Goal: Use online tool/utility: Utilize a website feature to perform a specific function

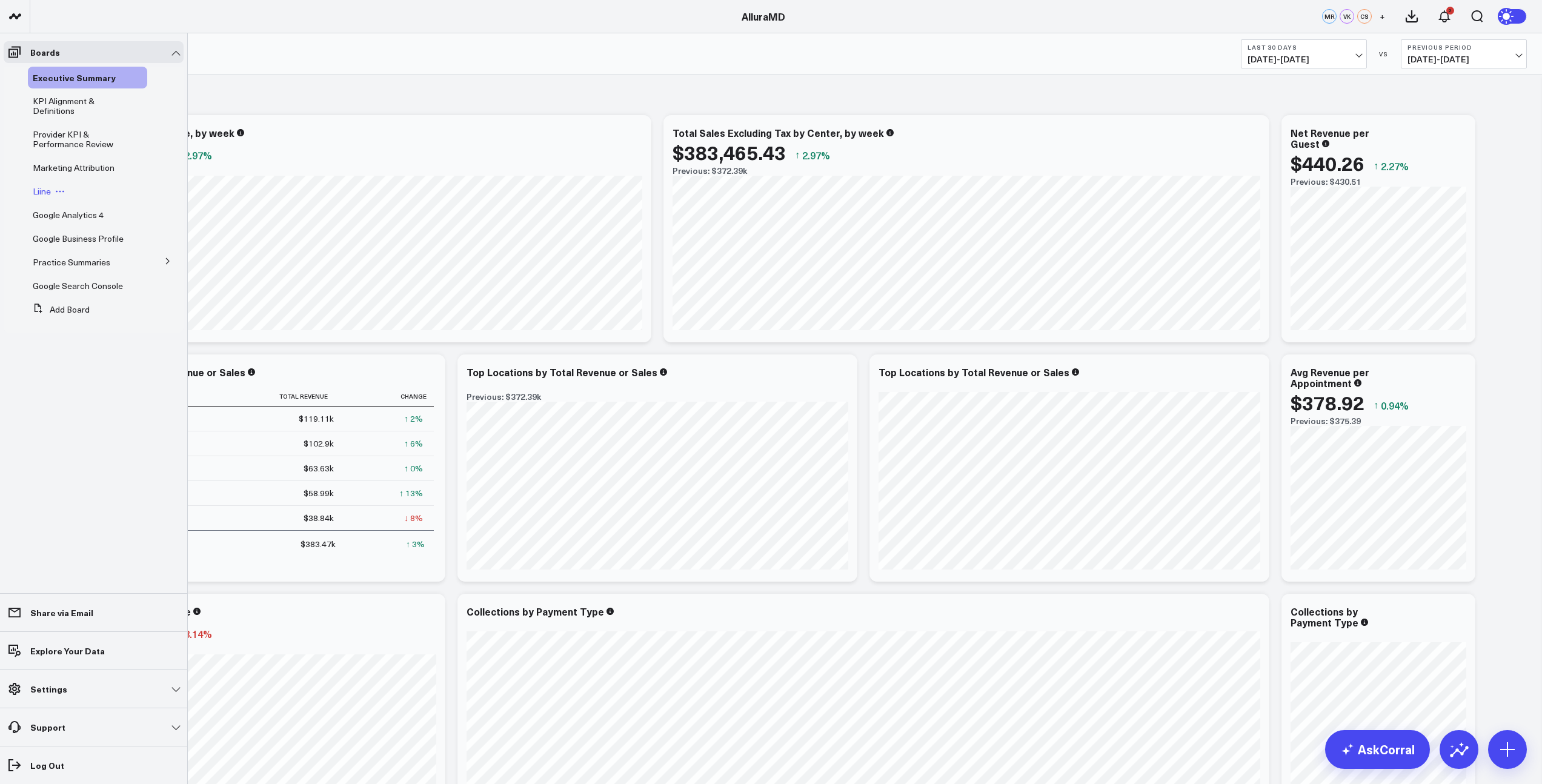
click at [44, 191] on span "Liine" at bounding box center [41, 191] width 18 height 11
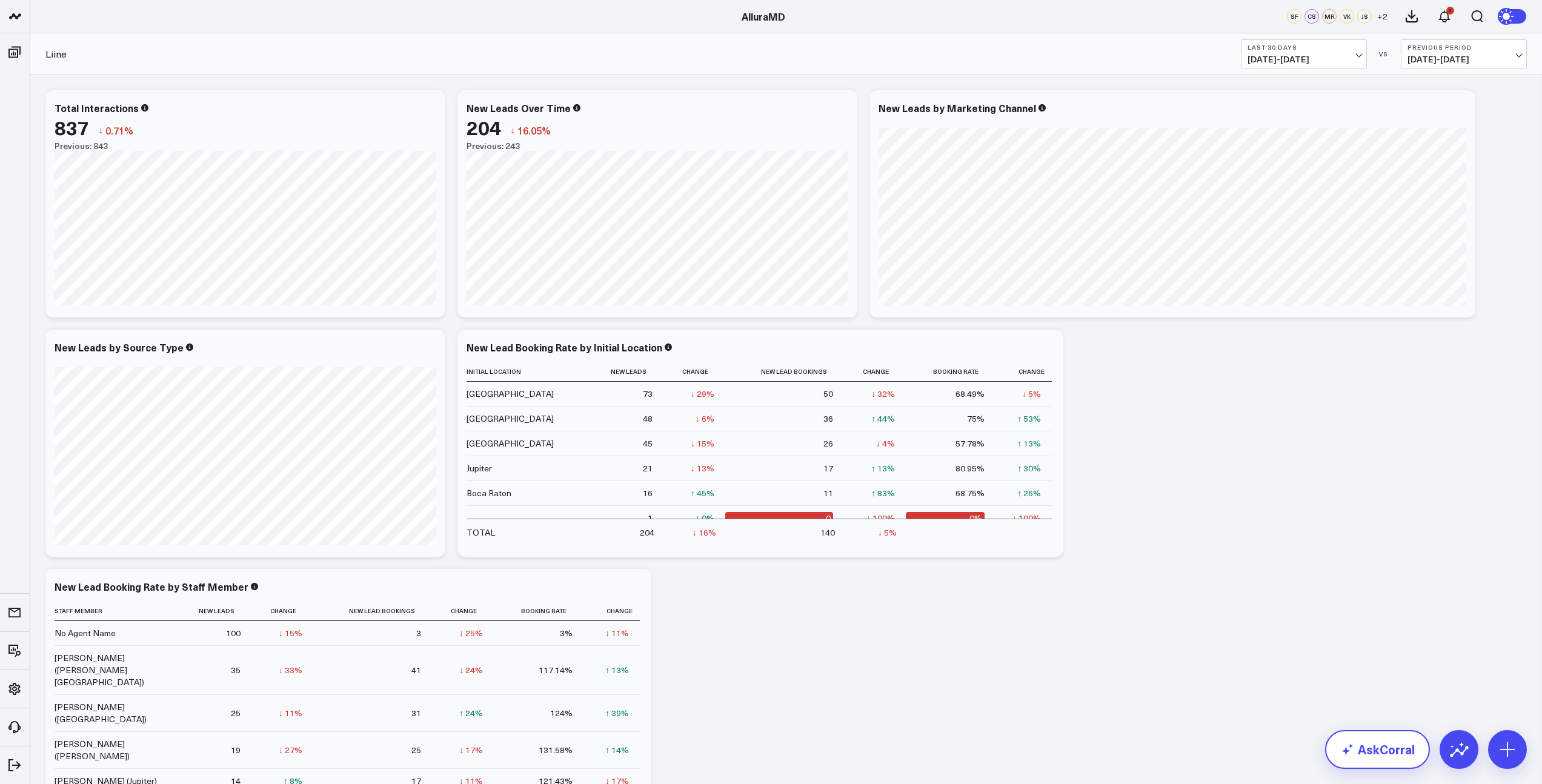
click at [1382, 746] on link "AskCorral" at bounding box center [1377, 750] width 105 height 39
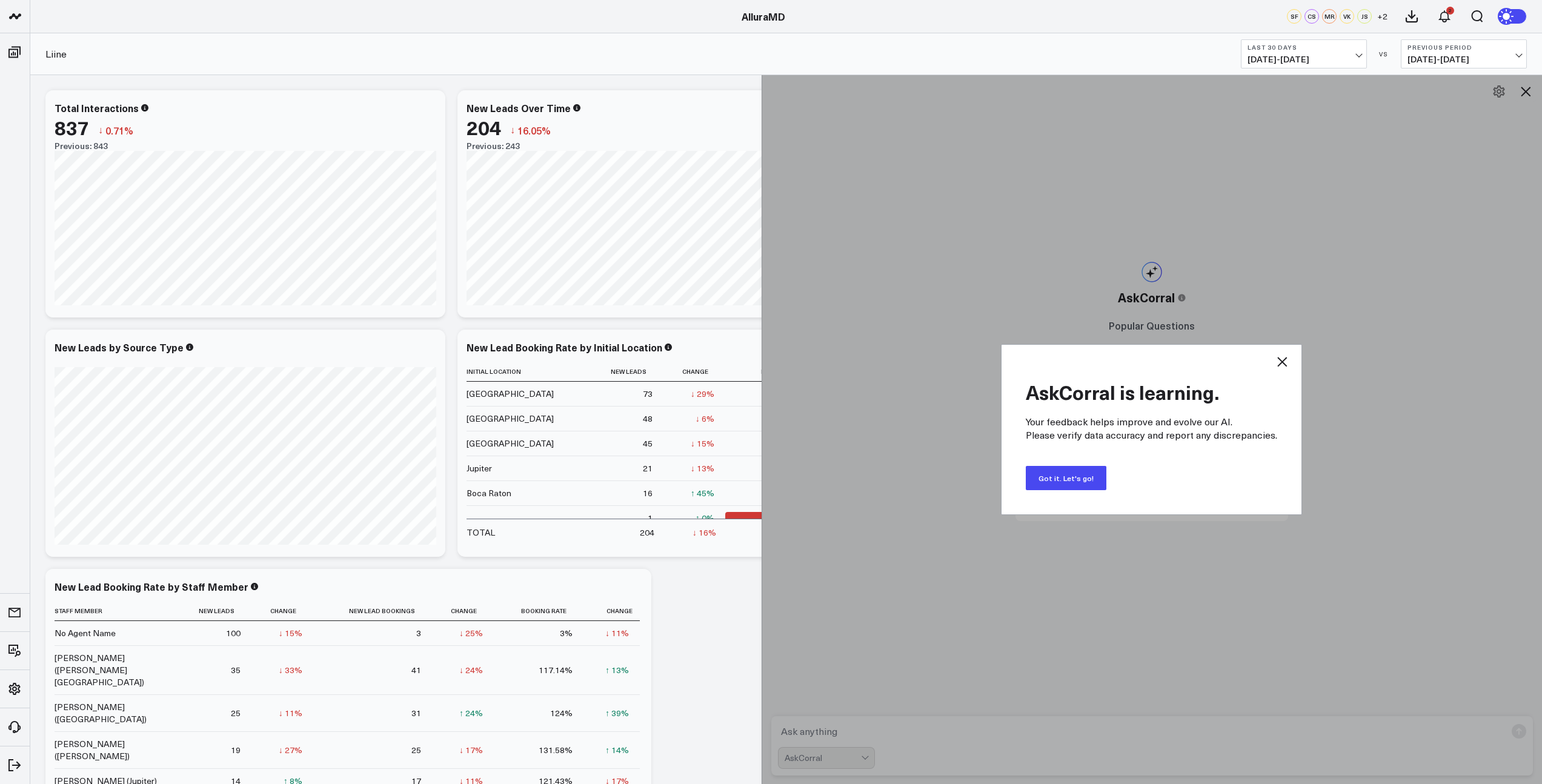
click at [1096, 485] on button "Got it. Let's go!" at bounding box center [1066, 478] width 81 height 24
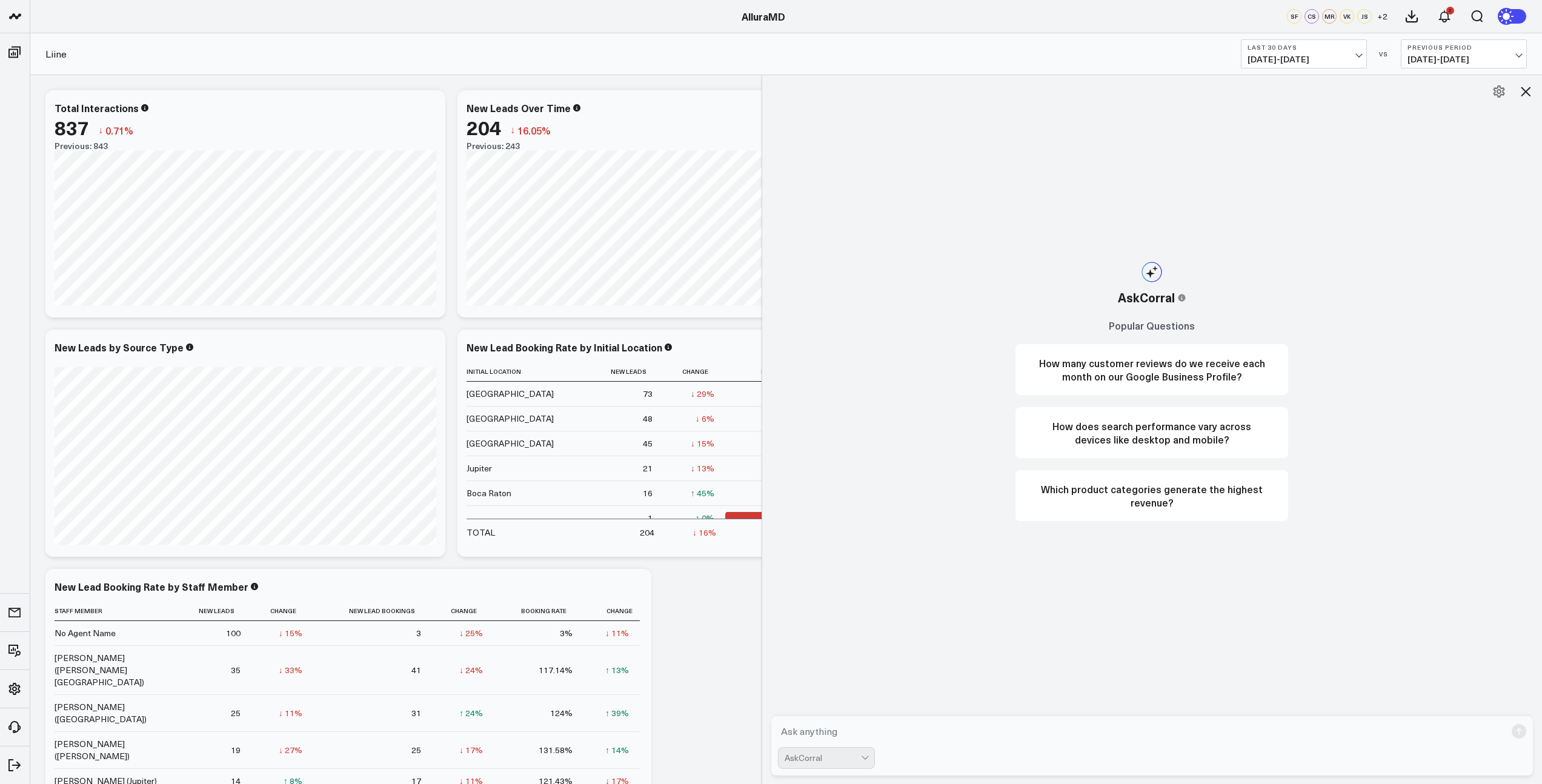
click at [846, 731] on textarea at bounding box center [1142, 731] width 728 height 22
type textarea "create a widget that has monthly YTD leads by location"
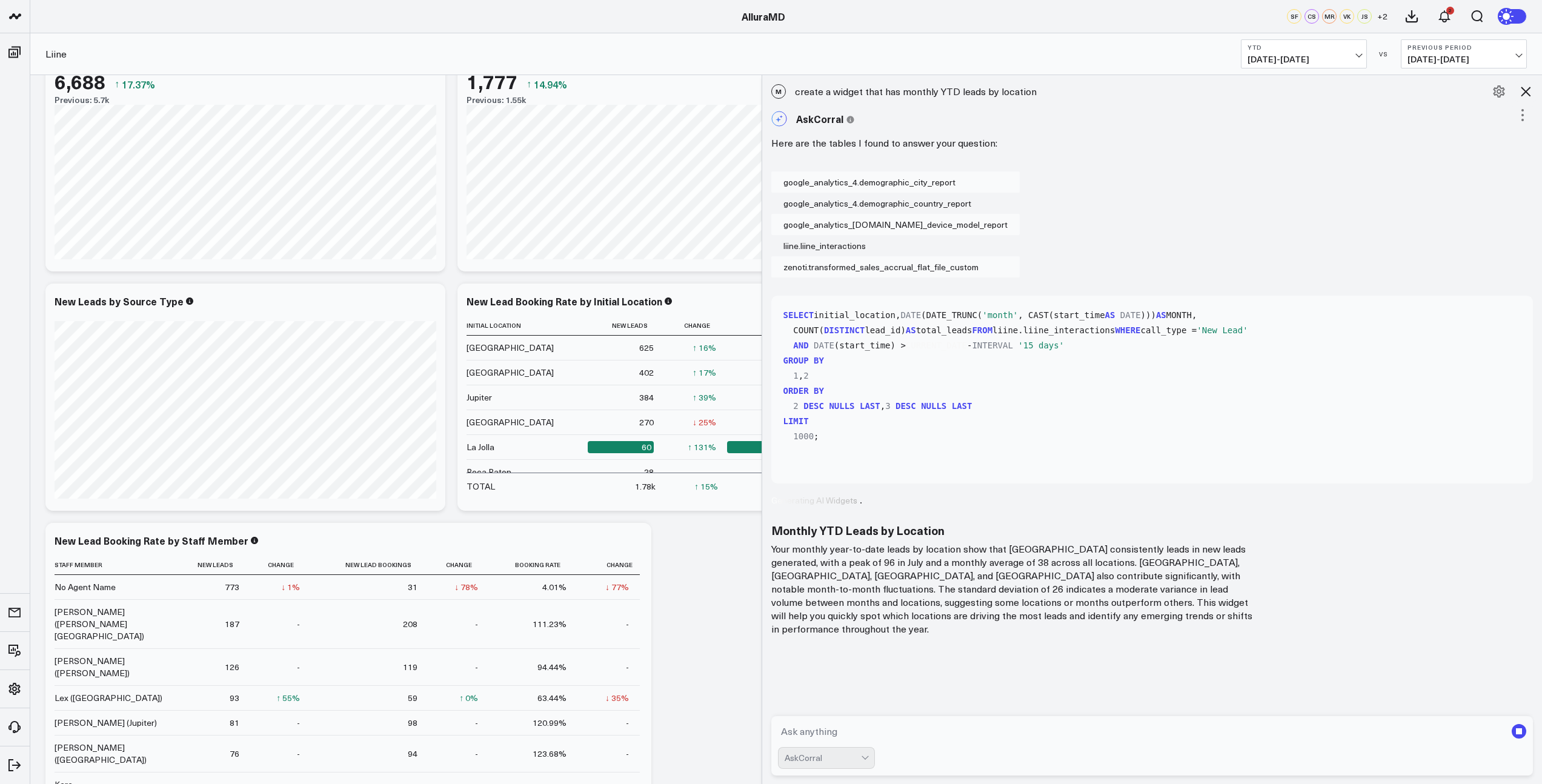
scroll to position [57, 0]
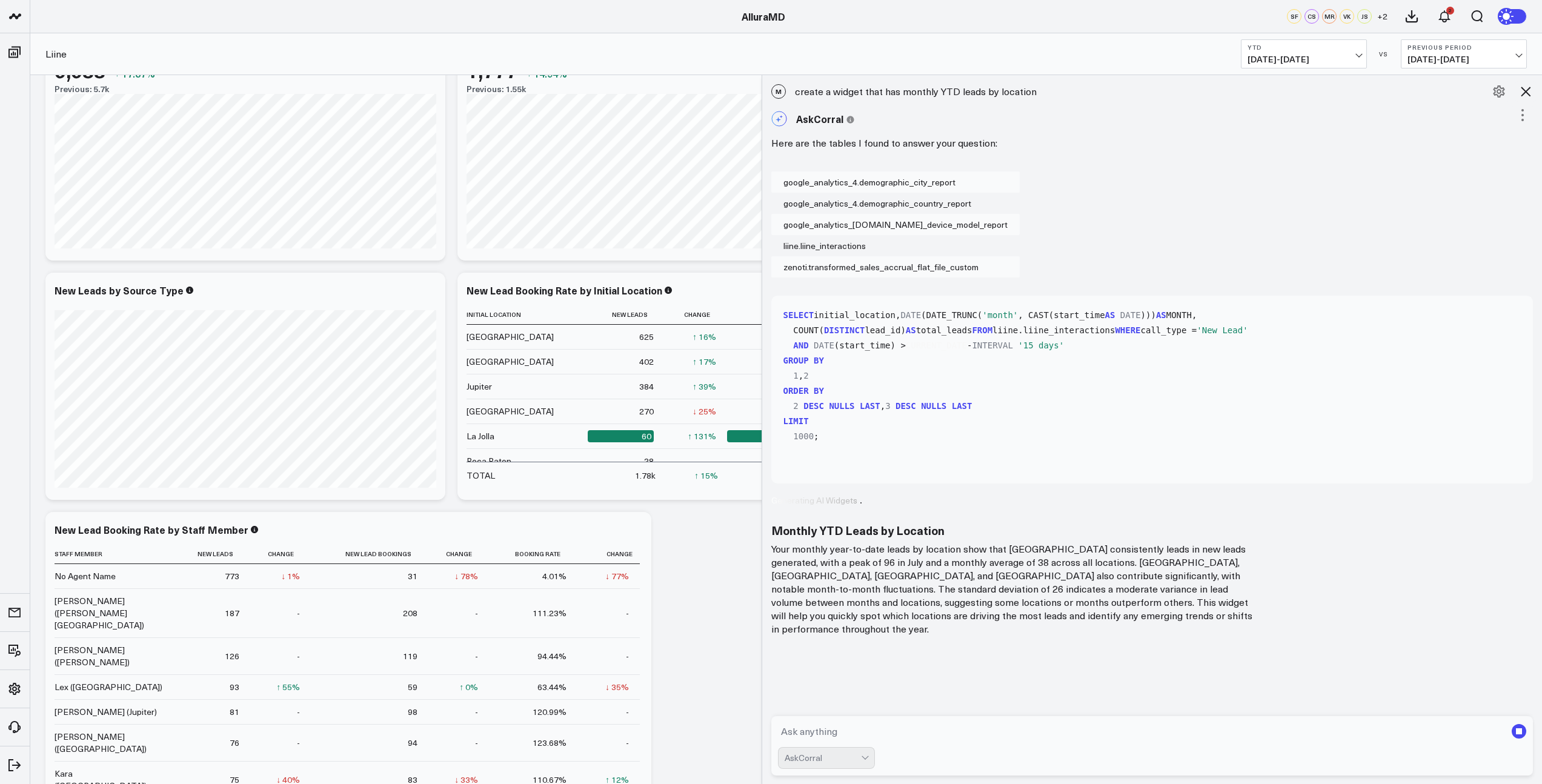
click at [1039, 587] on p "Your monthly year-to-date leads by location show that [GEOGRAPHIC_DATA] consist…" at bounding box center [1014, 588] width 485 height 93
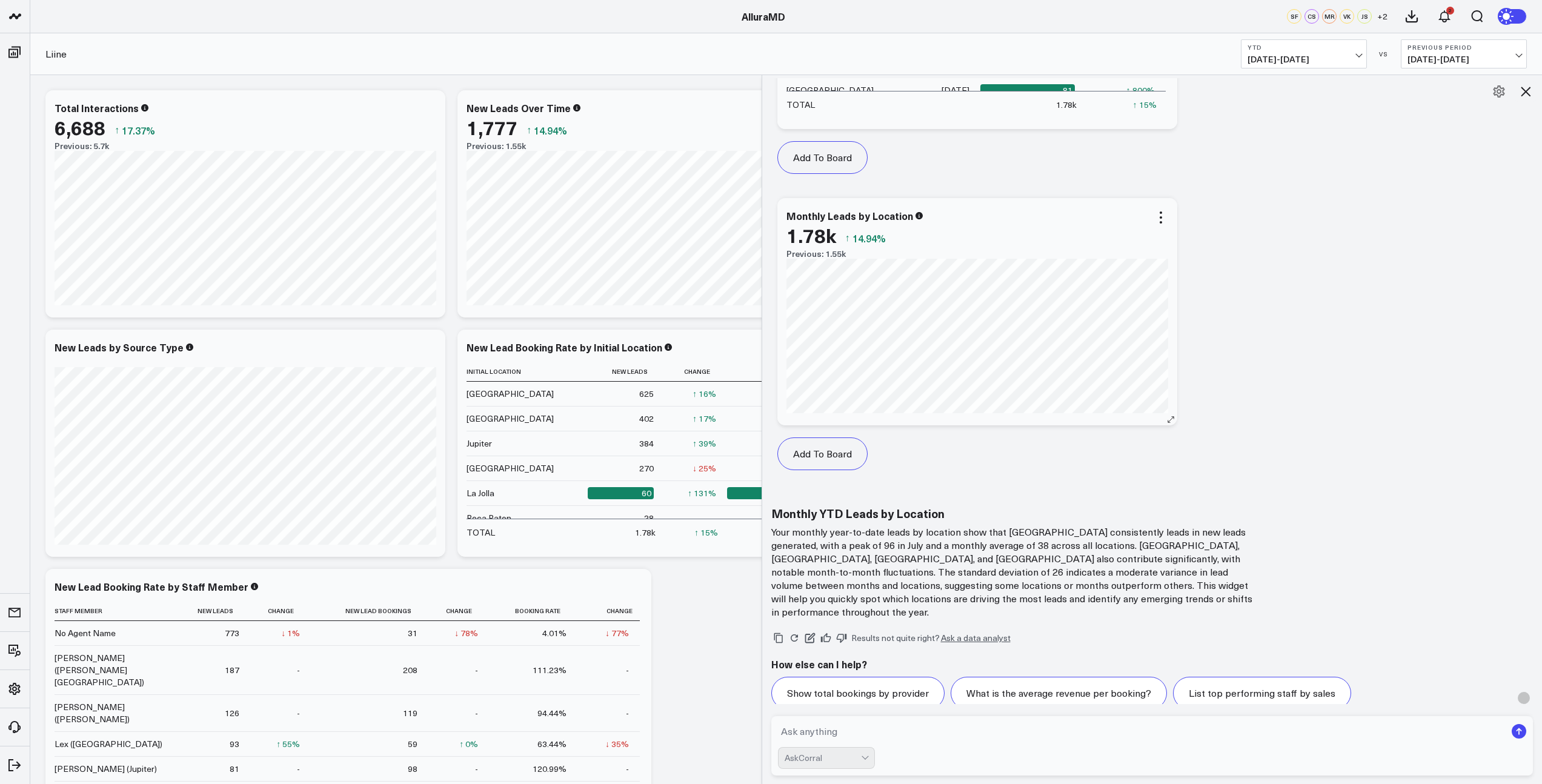
scroll to position [599, 0]
click at [829, 451] on button "Add To Board" at bounding box center [822, 454] width 90 height 33
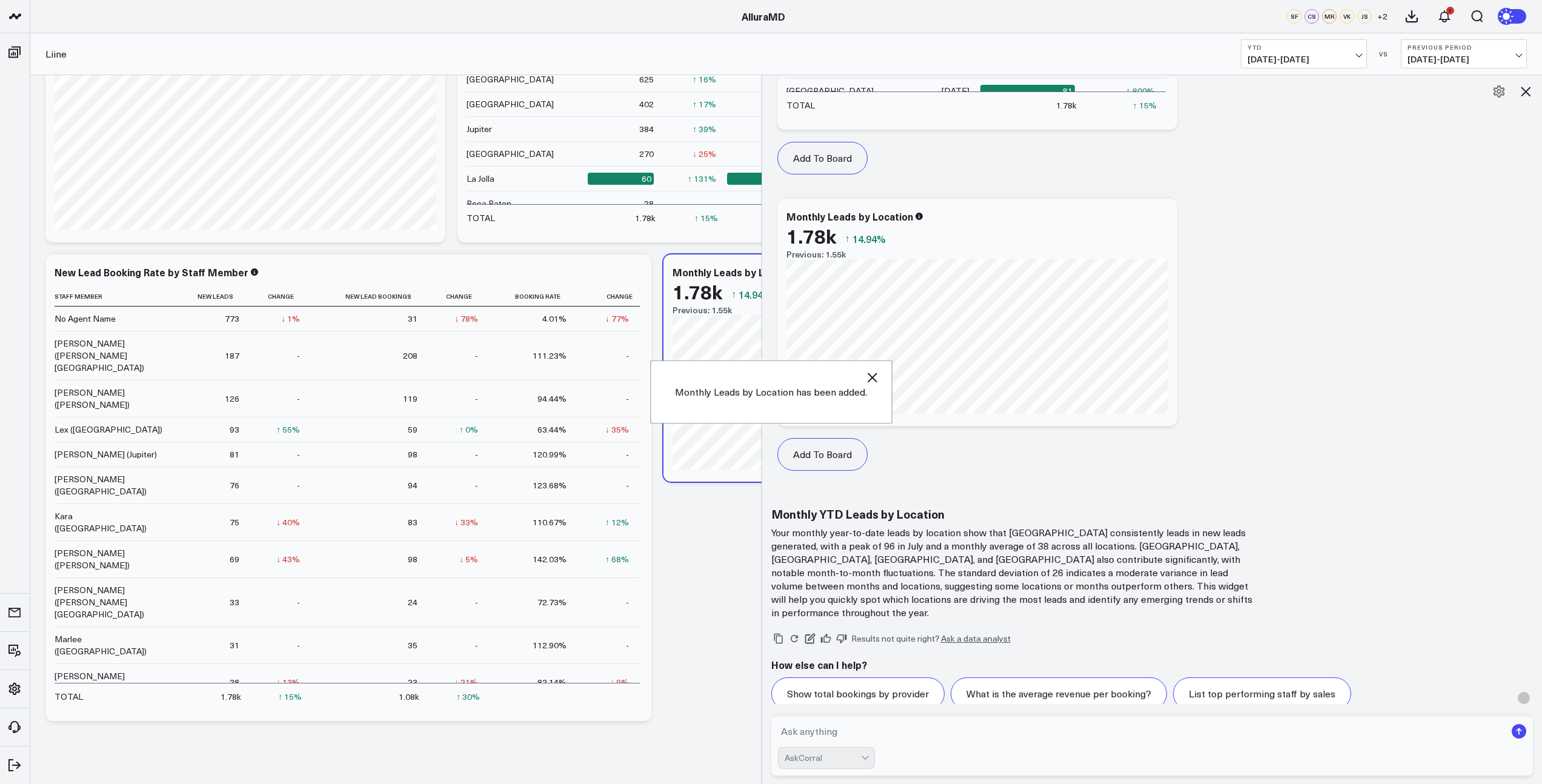
scroll to position [330, 0]
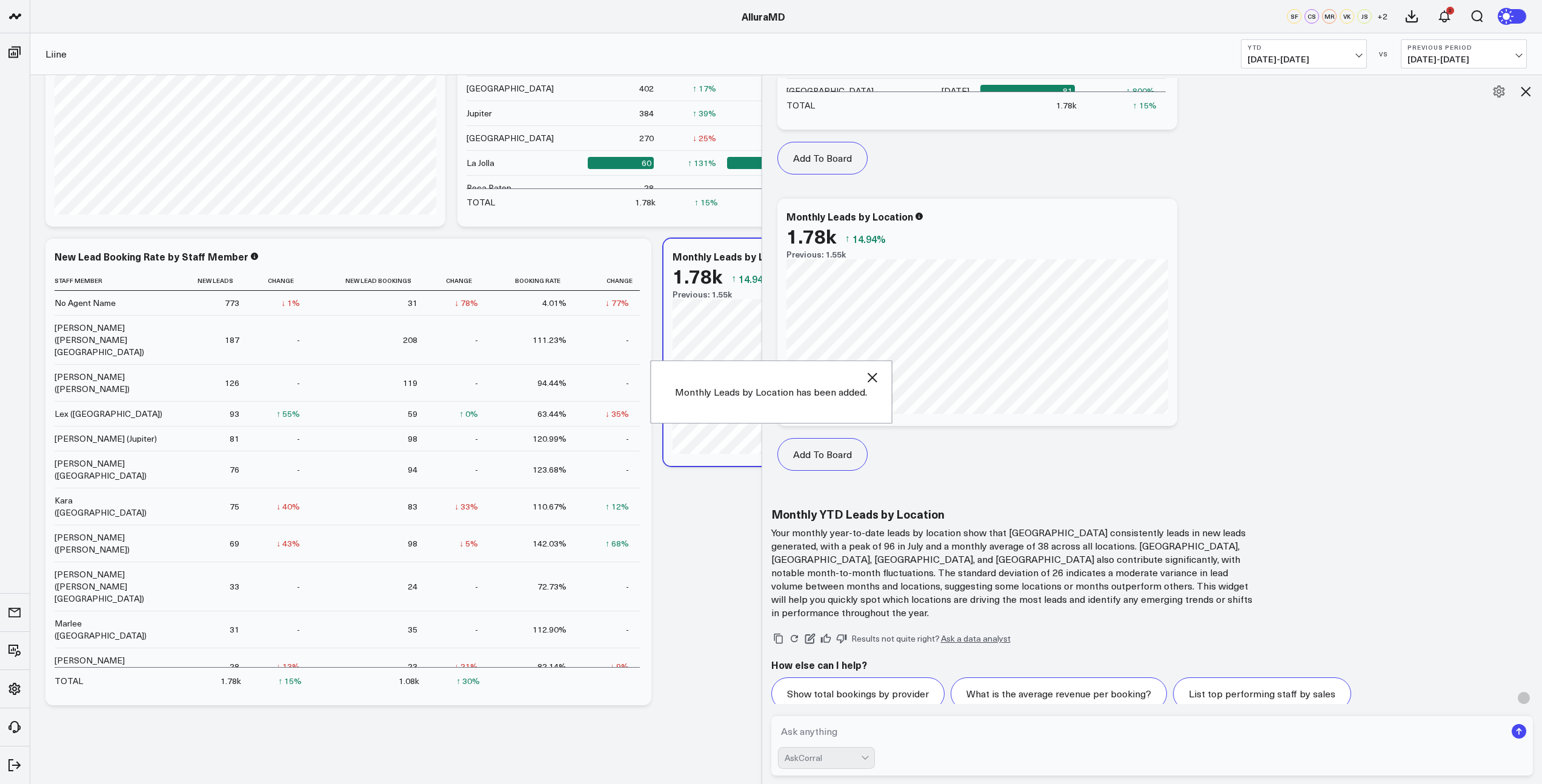
click at [1529, 90] on icon at bounding box center [1526, 91] width 14 height 14
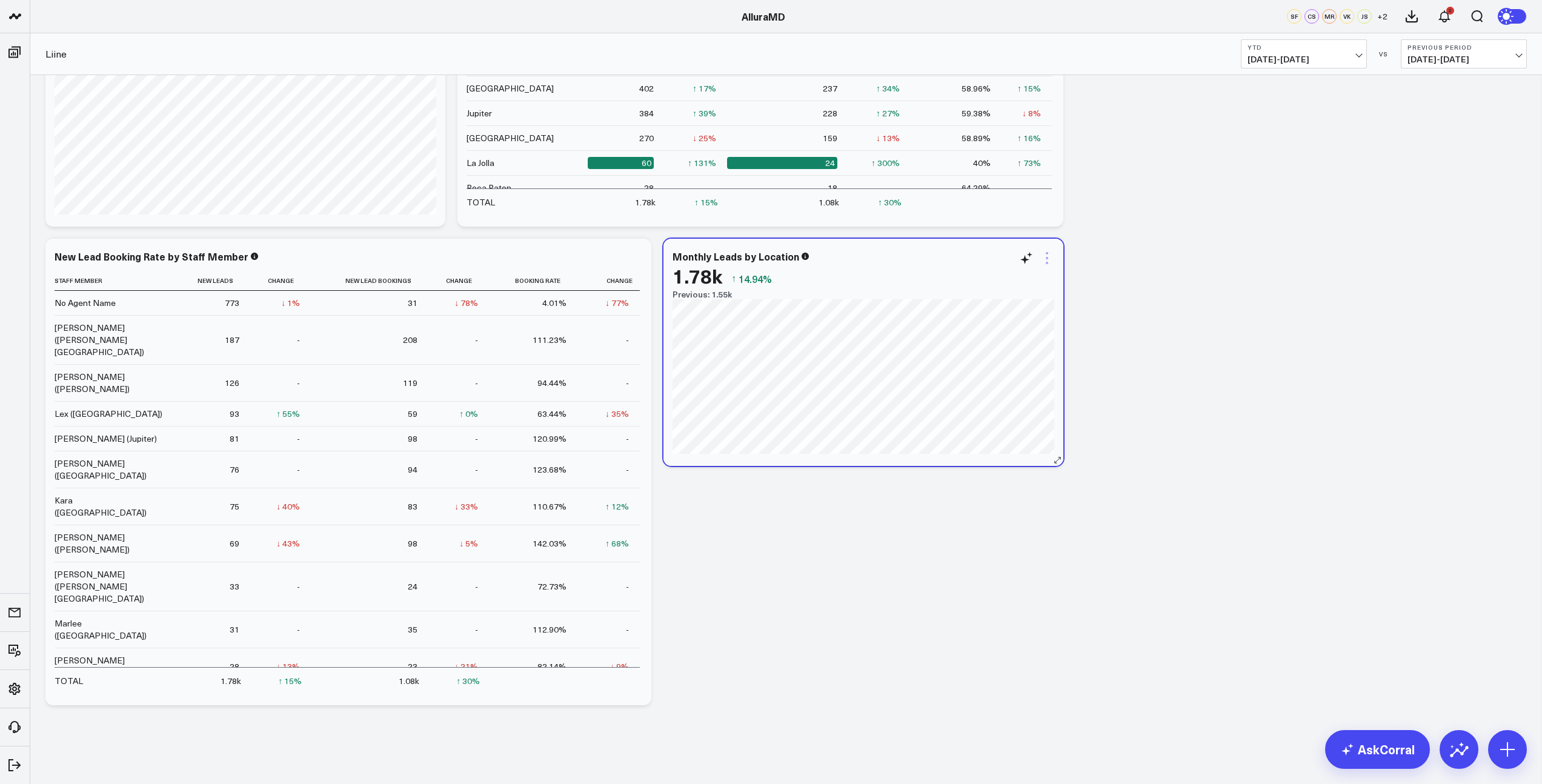
click at [1048, 264] on icon at bounding box center [1047, 258] width 14 height 14
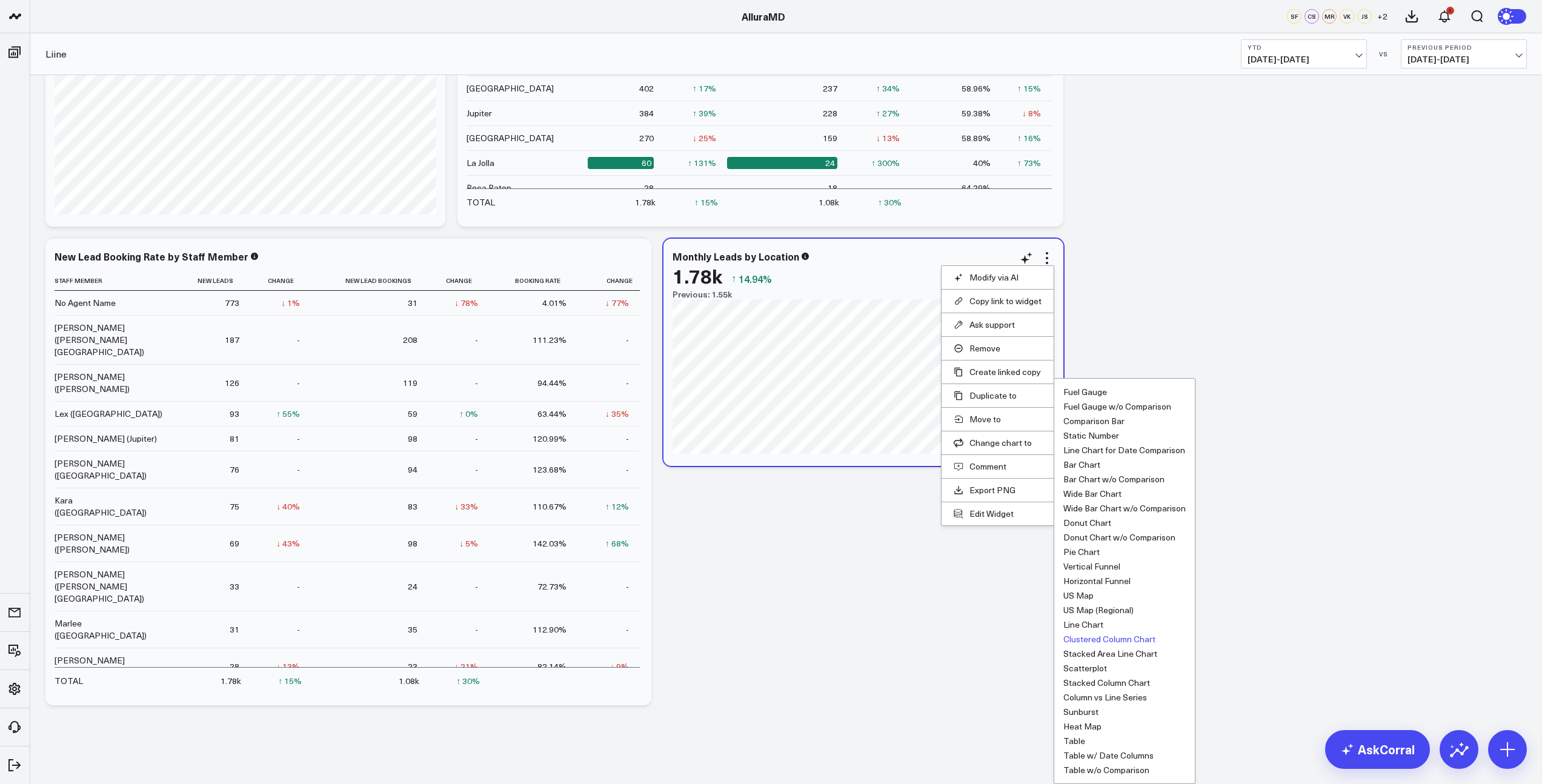
click at [1105, 643] on button "Clustered Column Chart" at bounding box center [1109, 639] width 92 height 9
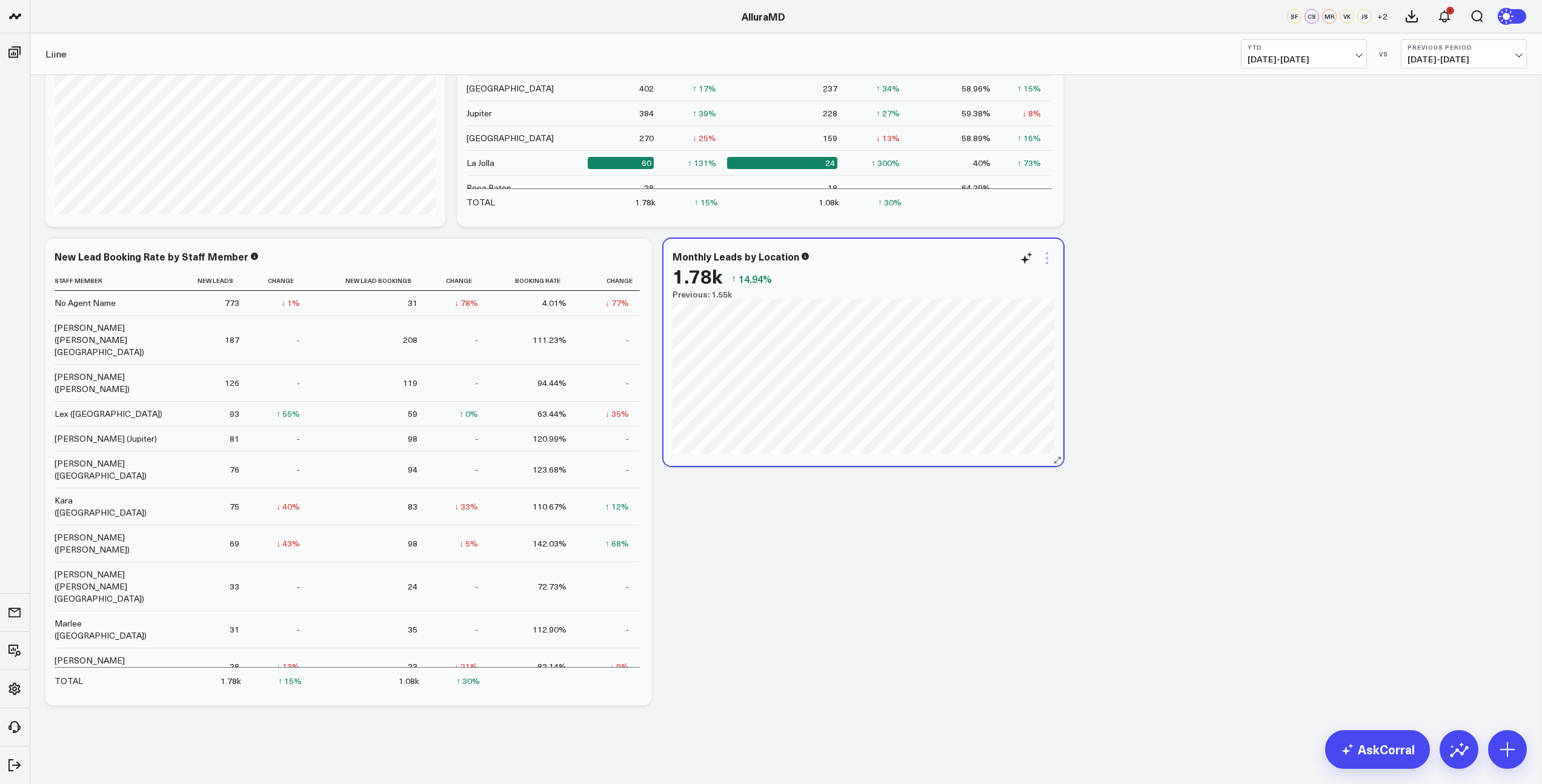
click at [1047, 257] on icon at bounding box center [1047, 258] width 3 height 3
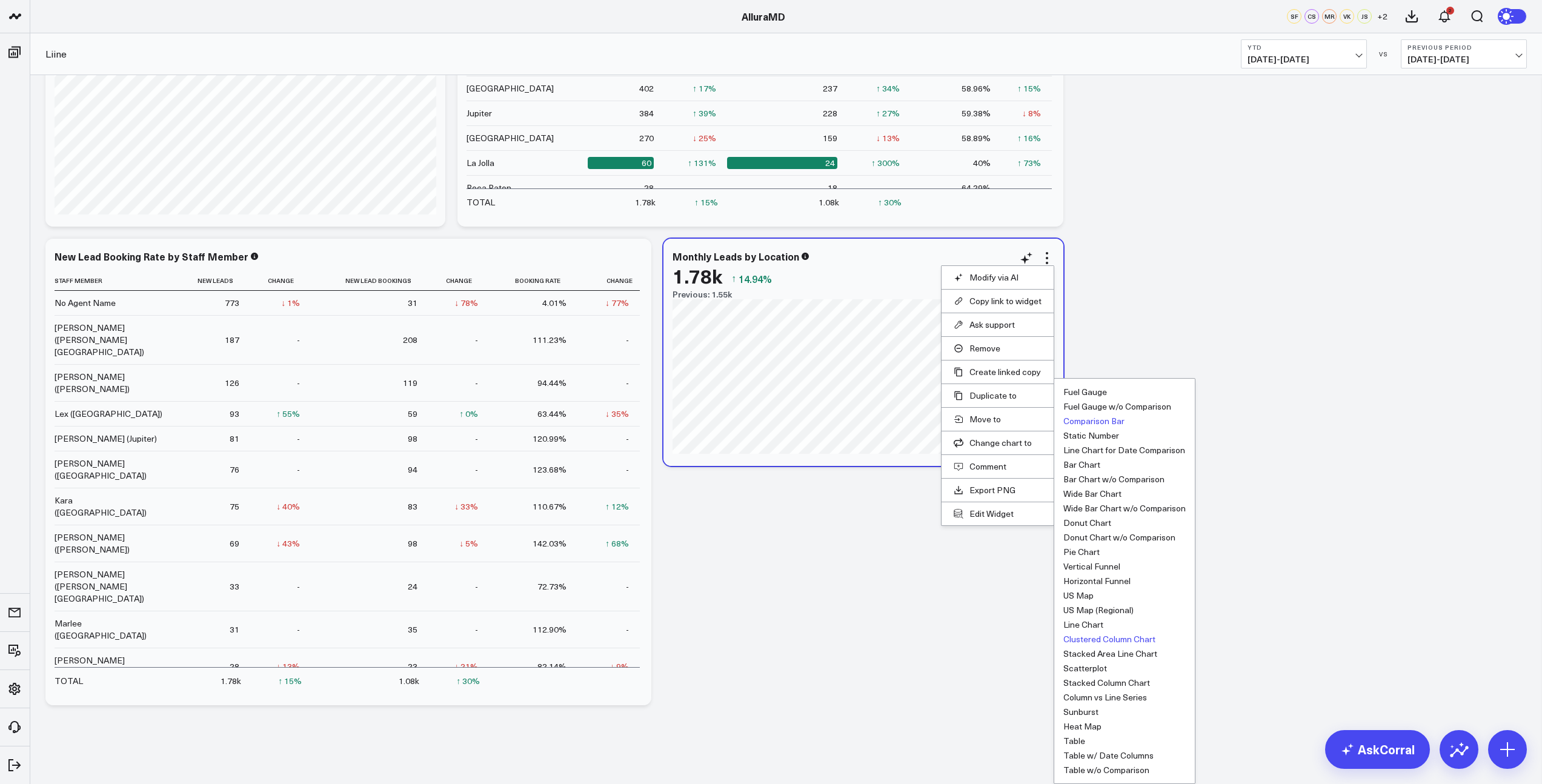
click at [1089, 423] on button "Comparison Bar" at bounding box center [1094, 421] width 61 height 9
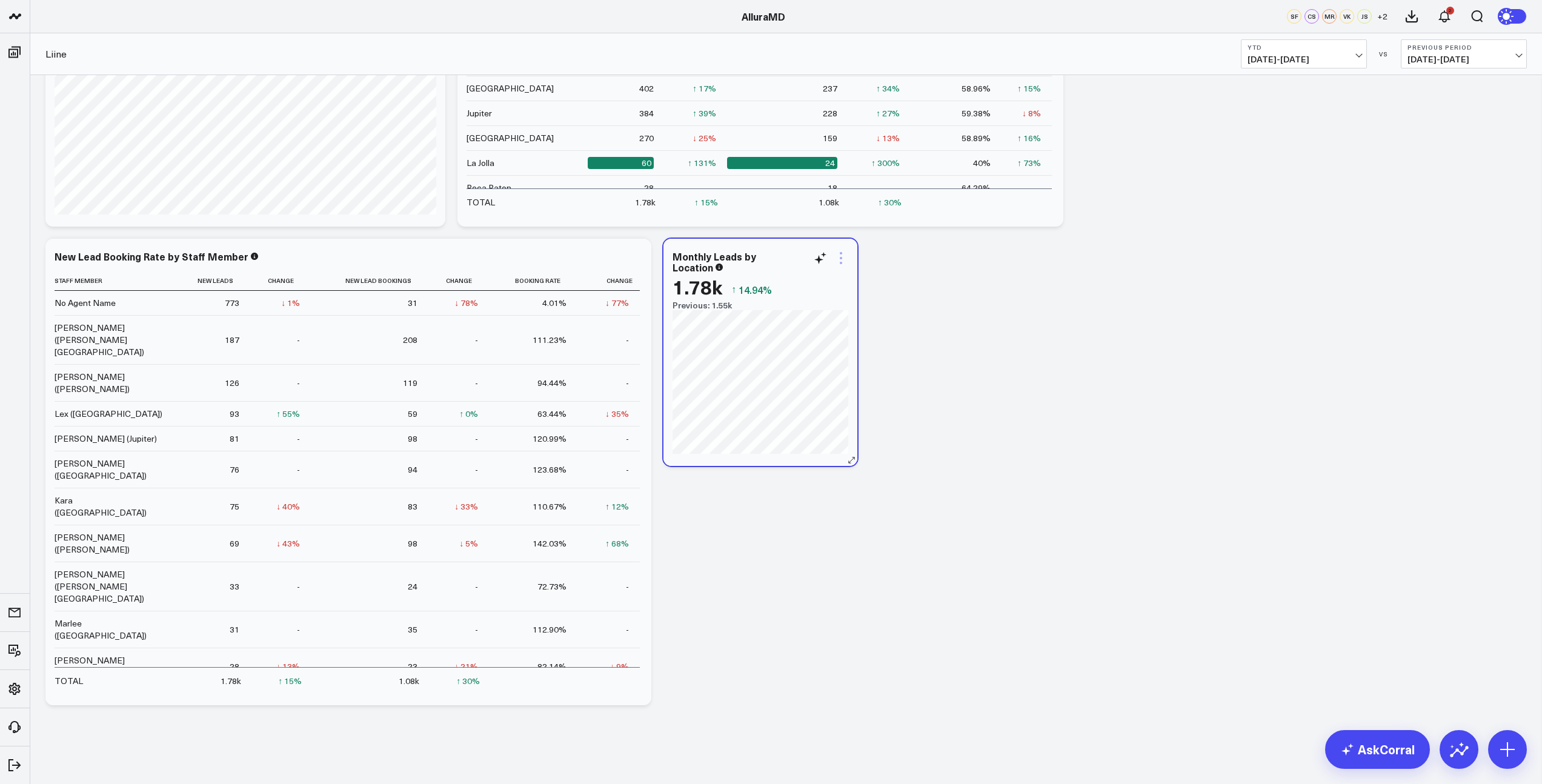
click at [842, 260] on icon at bounding box center [841, 258] width 14 height 14
click at [792, 350] on button "Remove" at bounding box center [792, 348] width 88 height 11
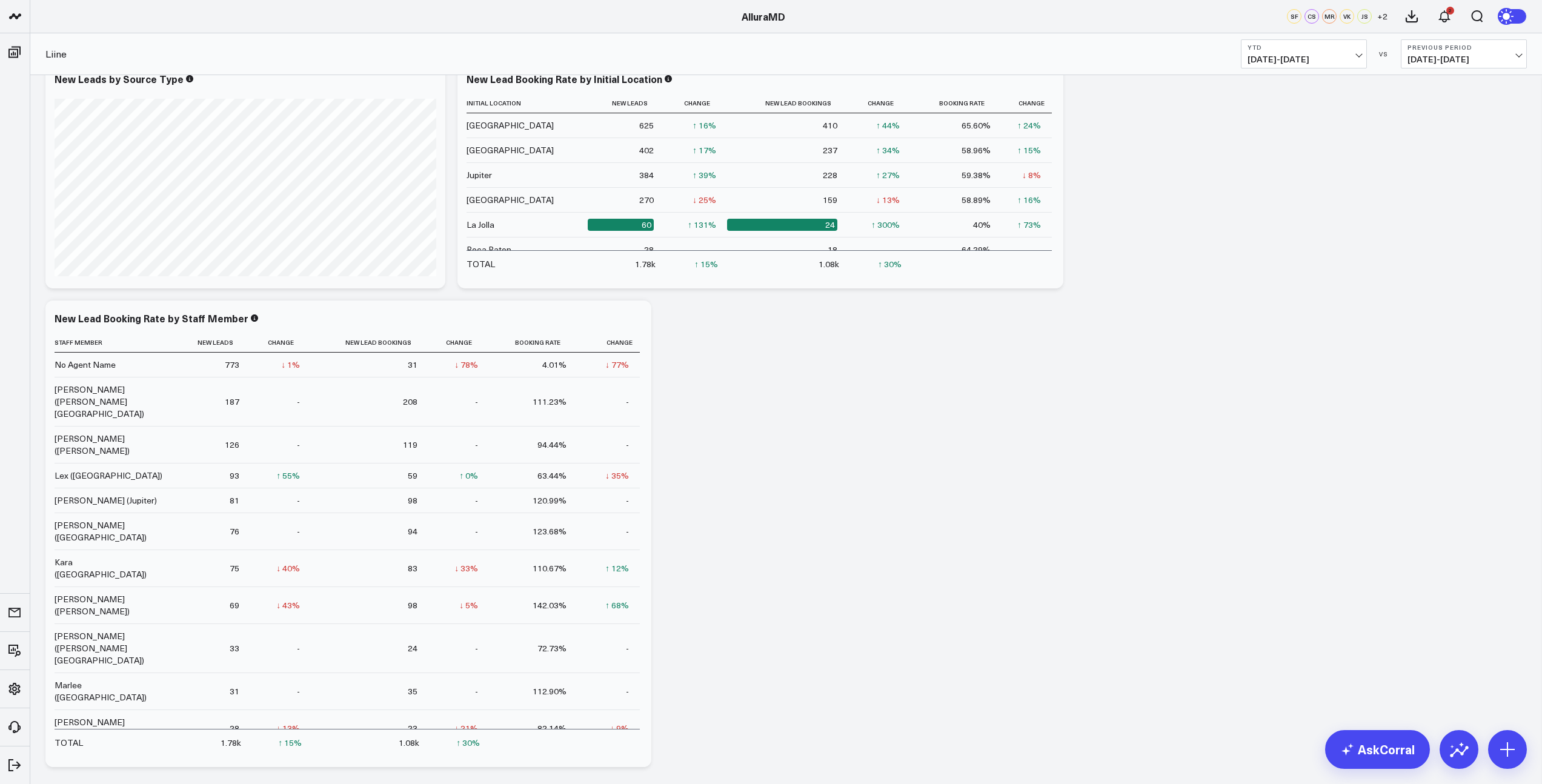
scroll to position [0, 0]
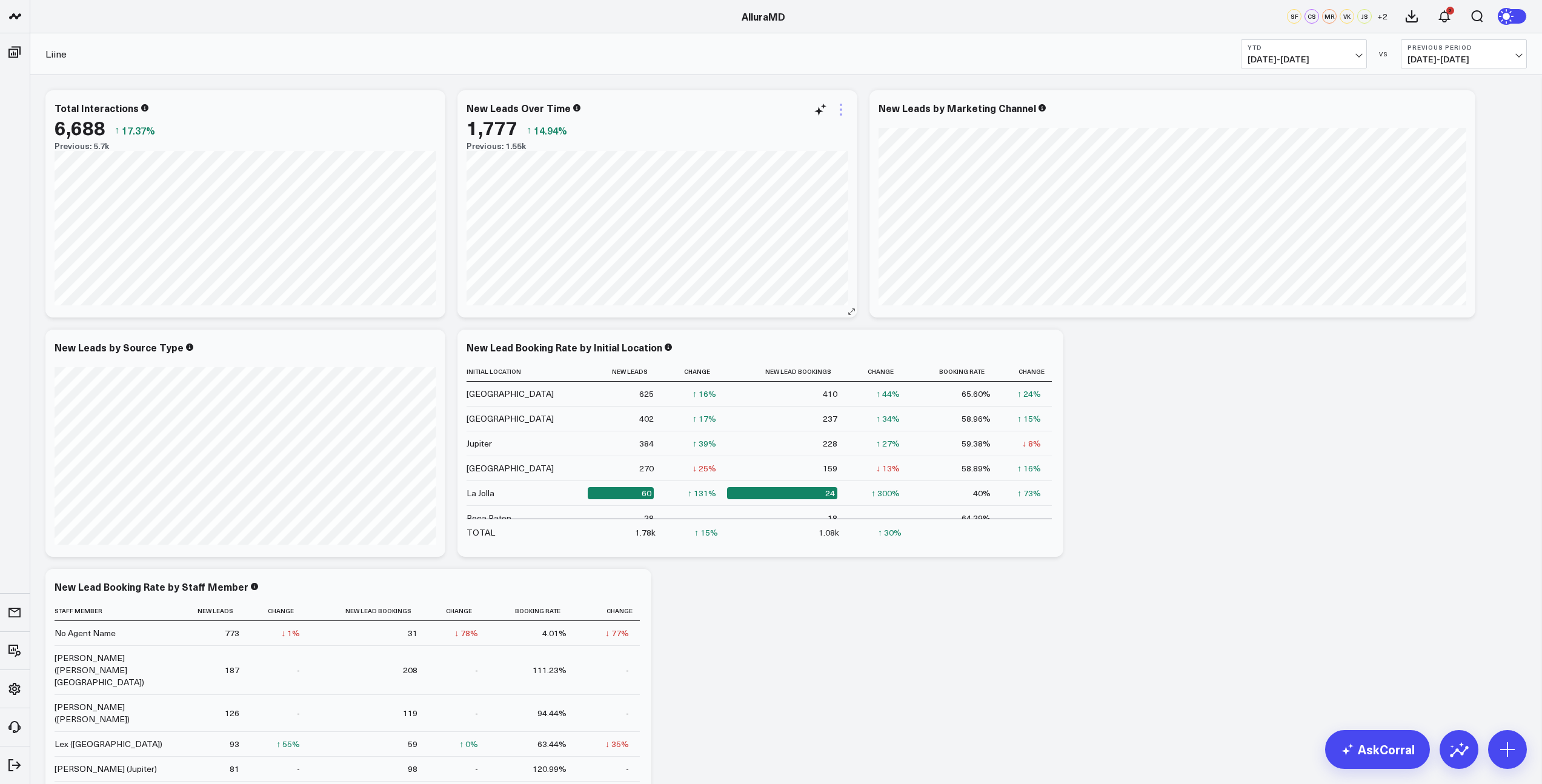
click at [843, 113] on icon at bounding box center [841, 109] width 14 height 14
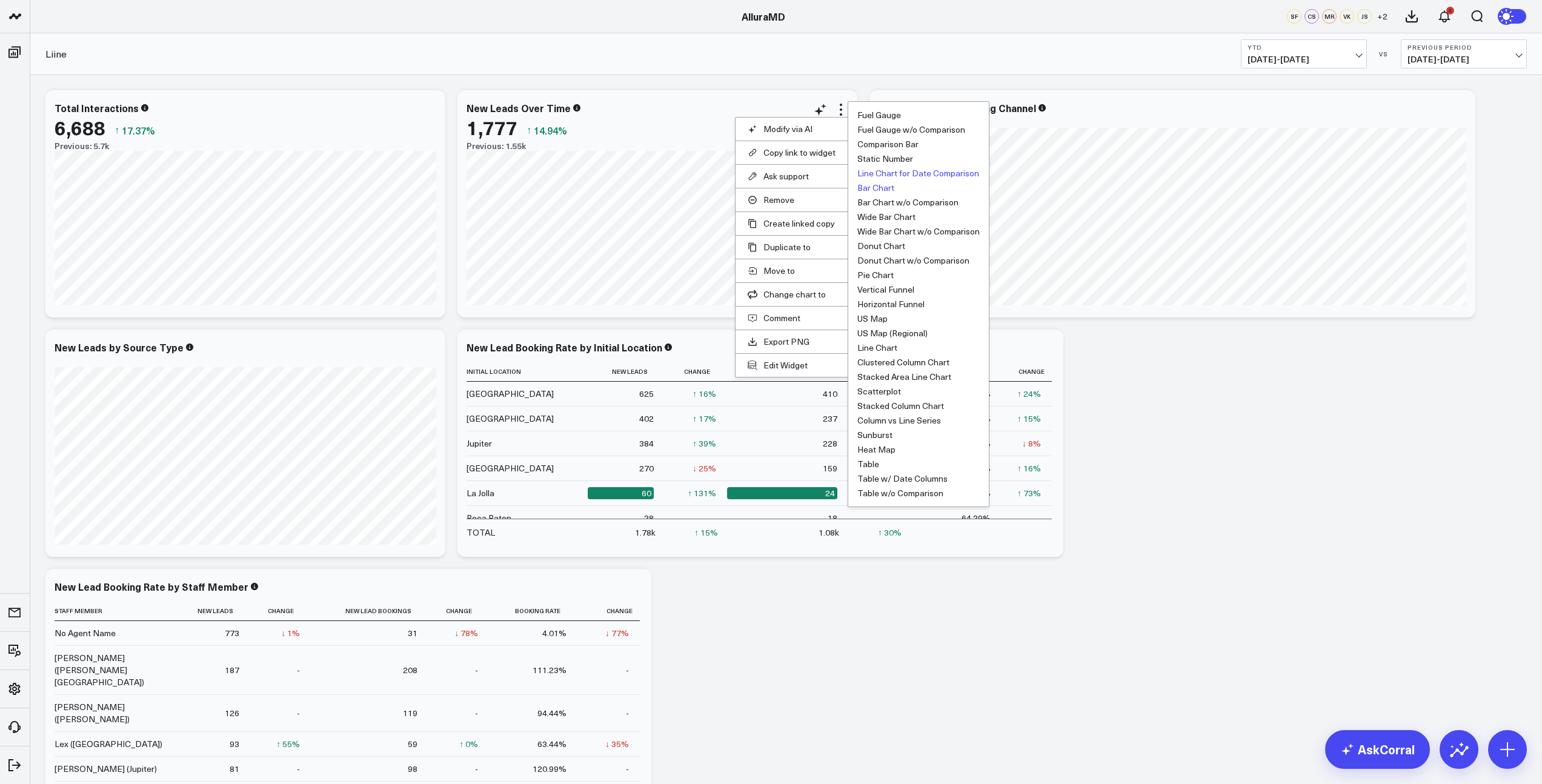
click at [886, 189] on button "Bar Chart" at bounding box center [876, 188] width 37 height 9
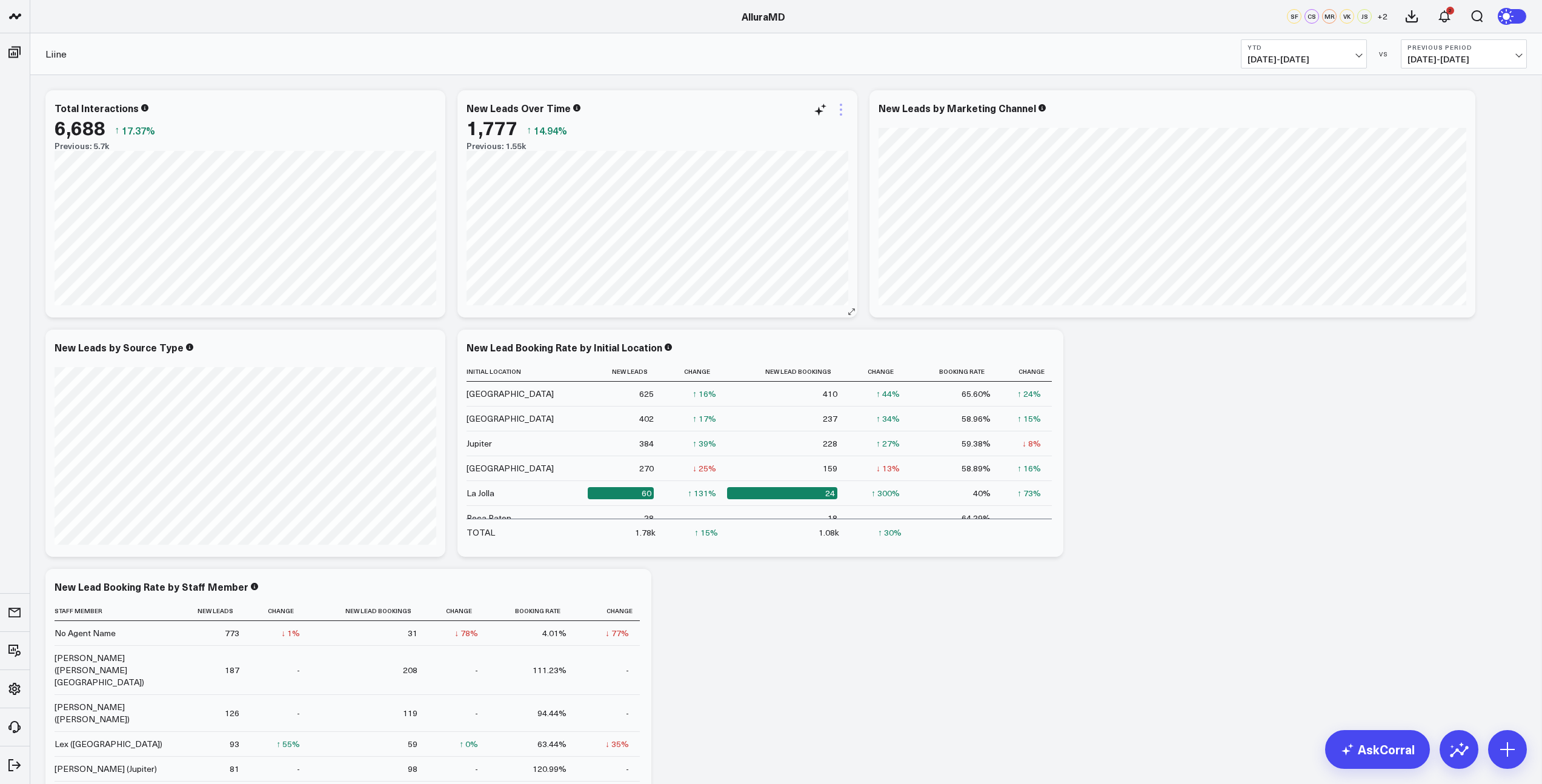
click at [841, 111] on icon at bounding box center [841, 109] width 14 height 14
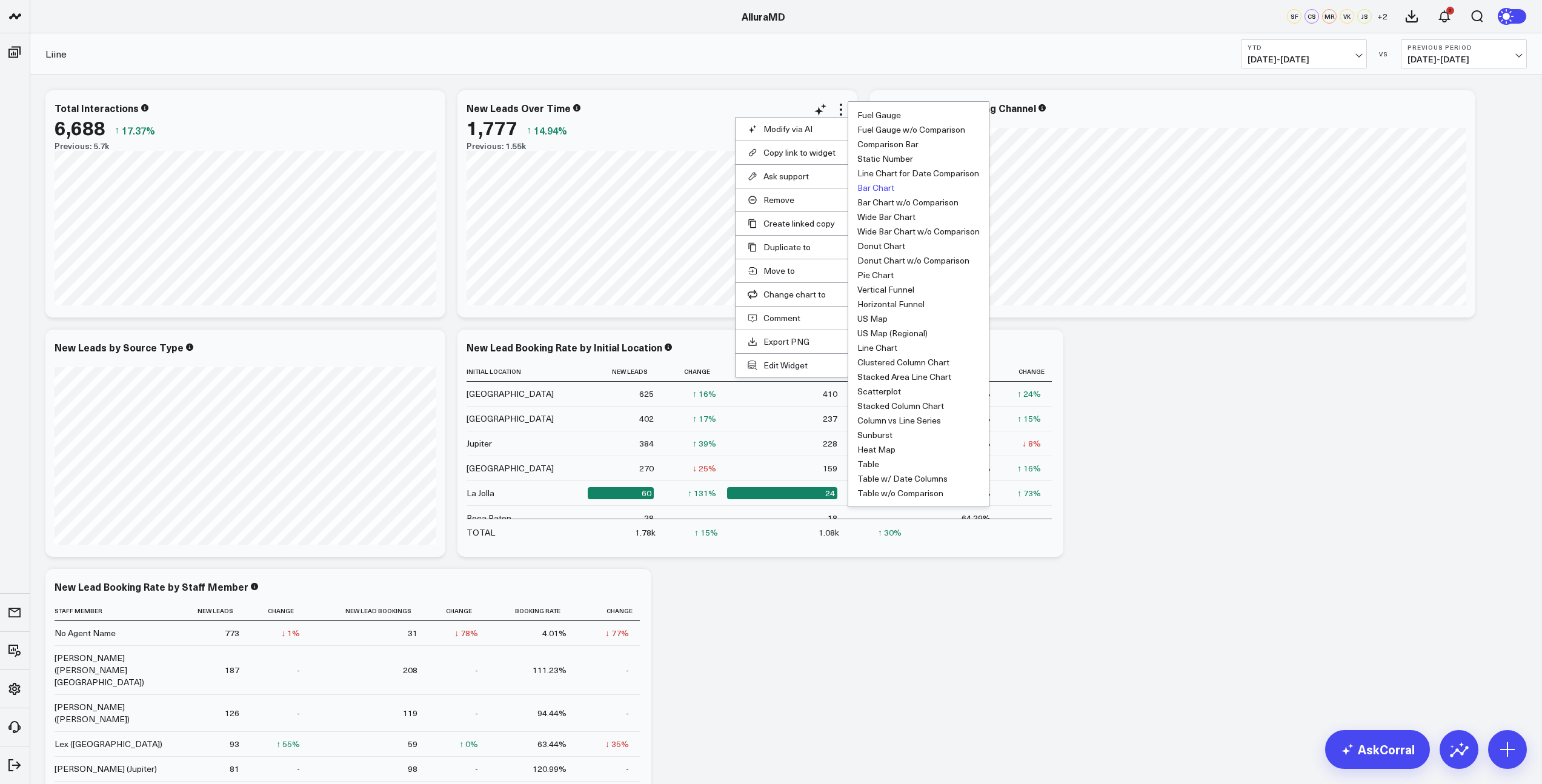
click at [916, 368] on ul "Fuel Gauge Fuel Gauge w/o Comparison Comparison Bar Static Number Line Chart fo…" at bounding box center [918, 304] width 142 height 406
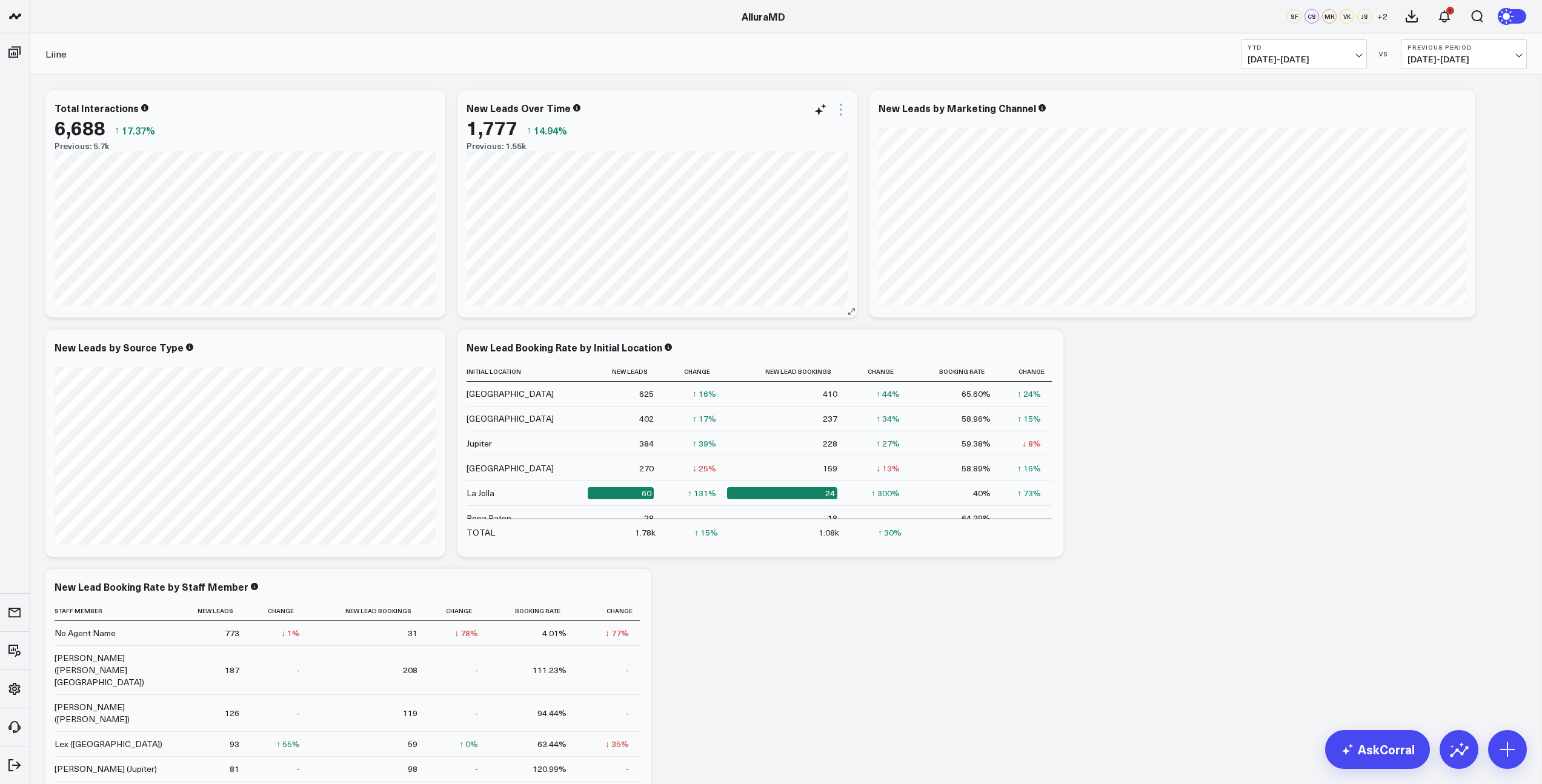
click at [841, 110] on icon at bounding box center [841, 110] width 3 height 3
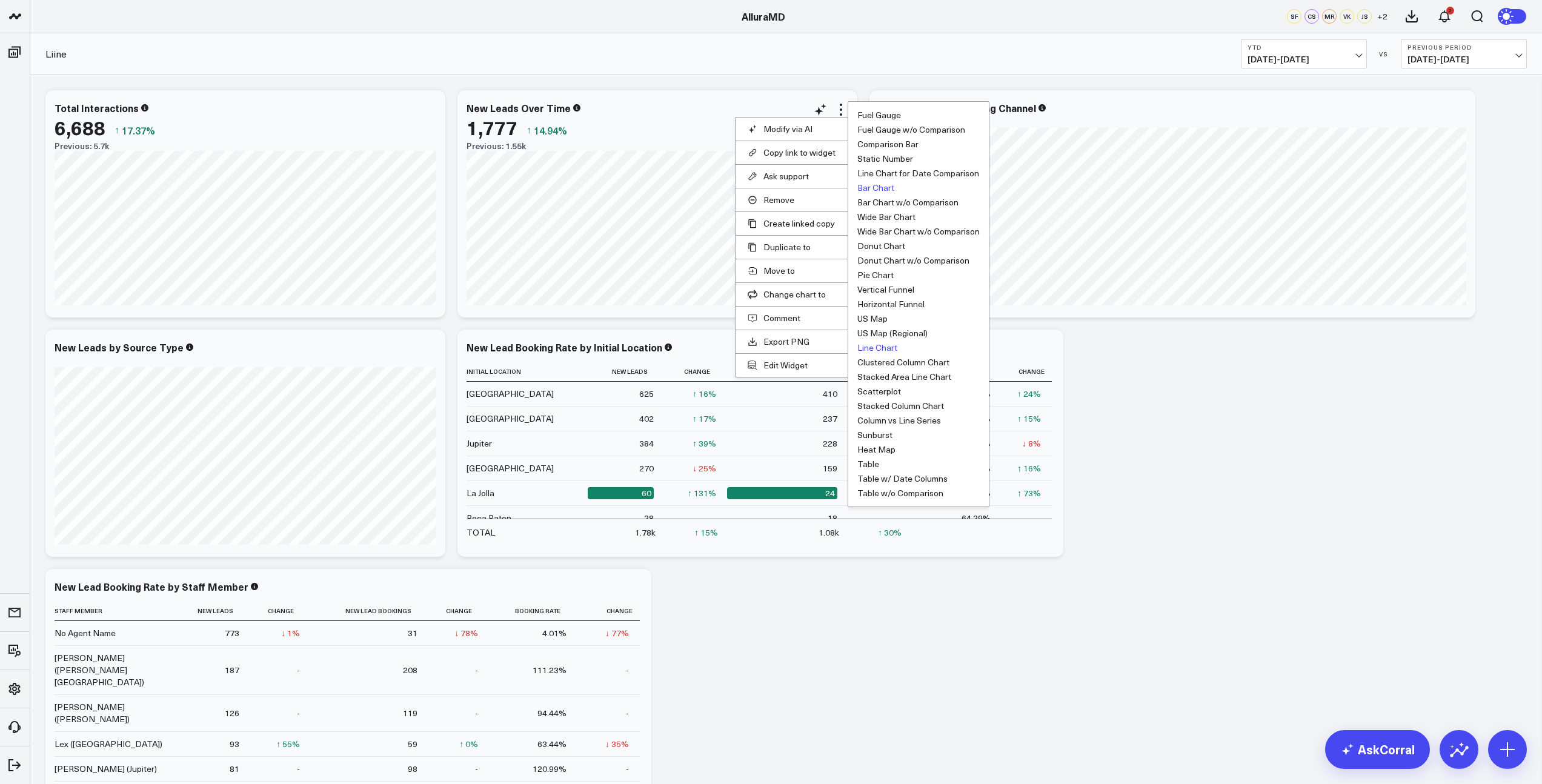
click at [887, 345] on button "Line Chart" at bounding box center [878, 348] width 40 height 9
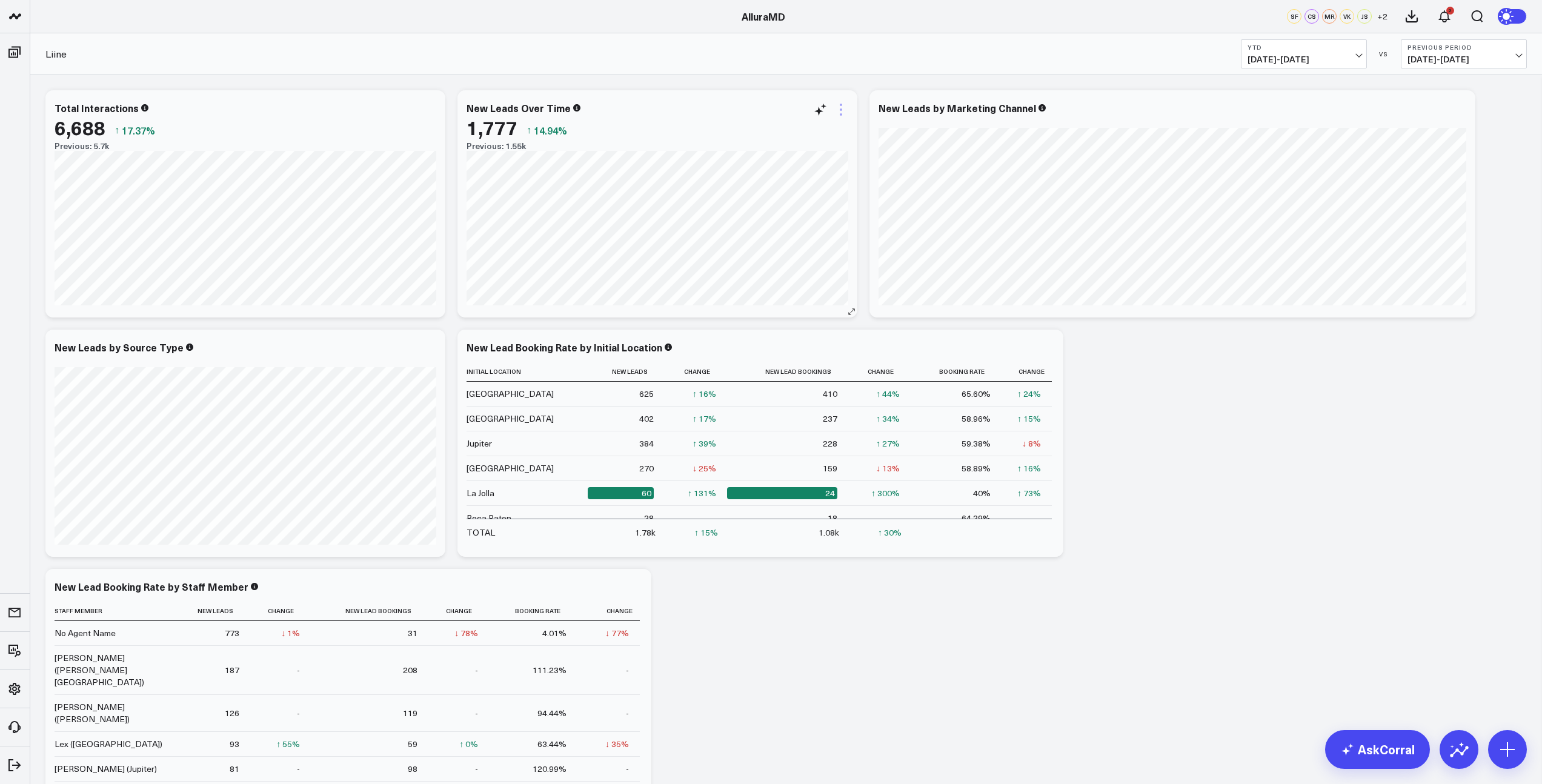
click at [841, 112] on icon at bounding box center [841, 109] width 14 height 14
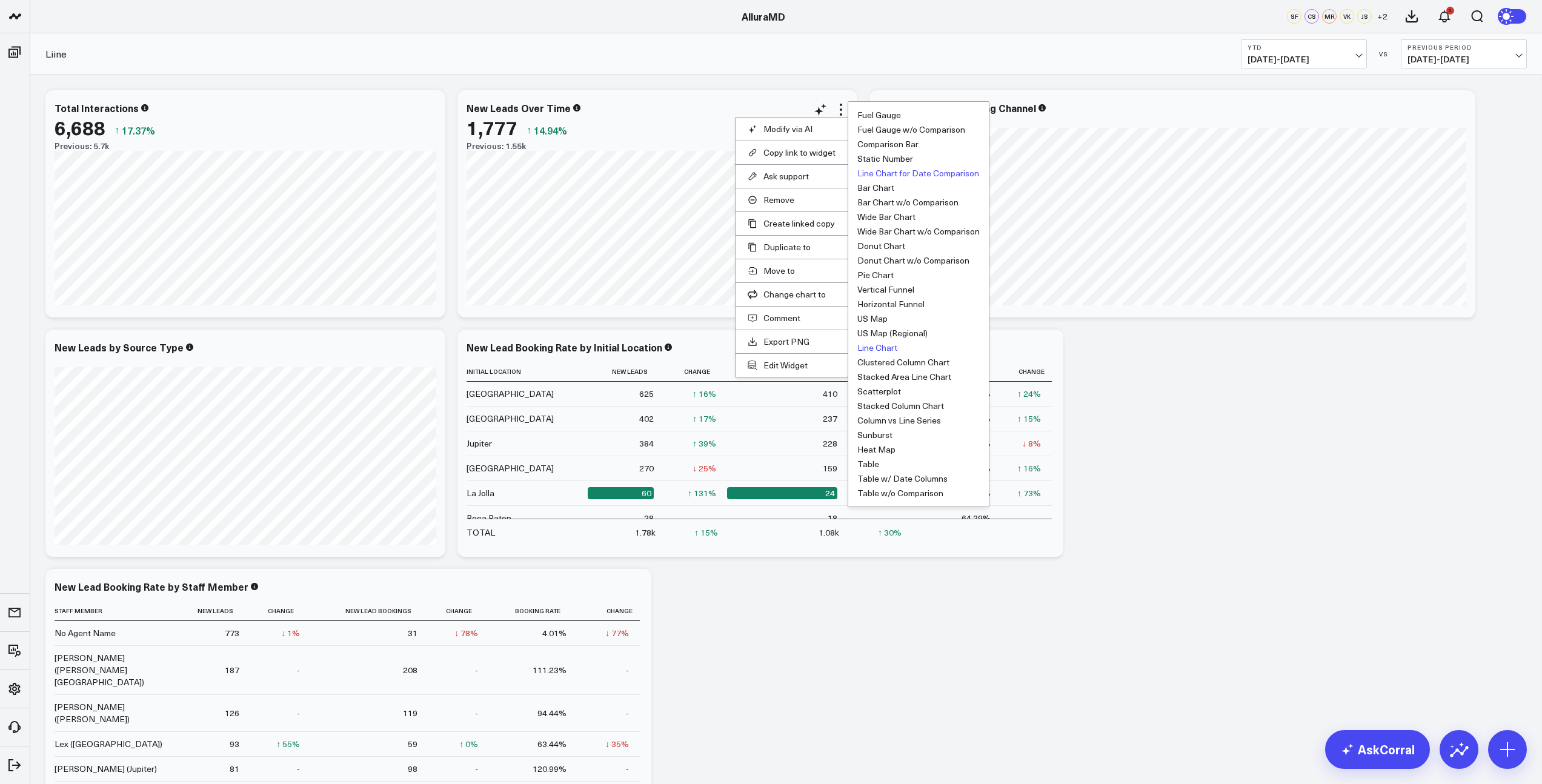
click at [900, 170] on button "Line Chart for Date Comparison" at bounding box center [918, 174] width 122 height 9
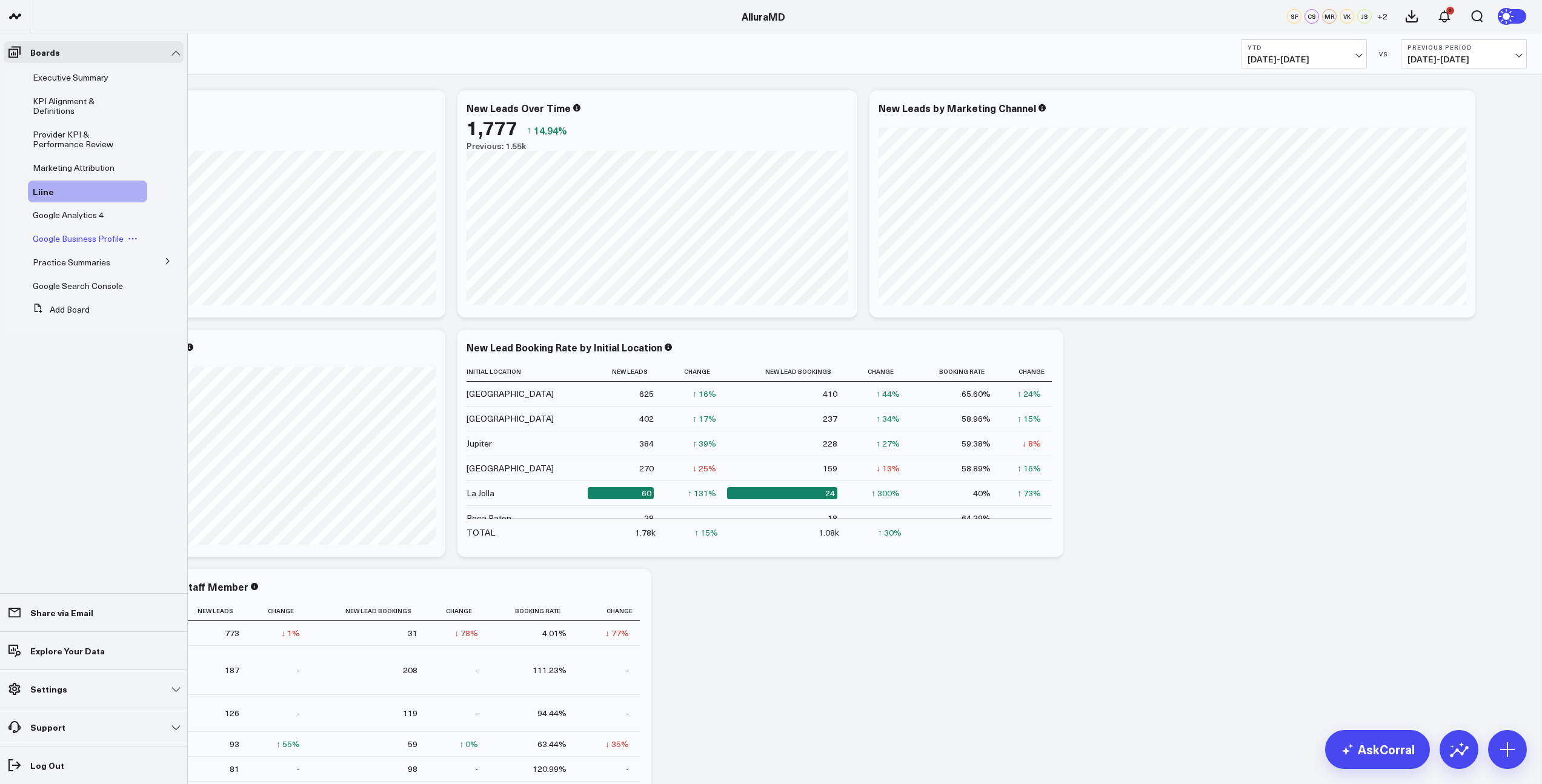
click at [76, 243] on span "Google Business Profile" at bounding box center [78, 238] width 91 height 11
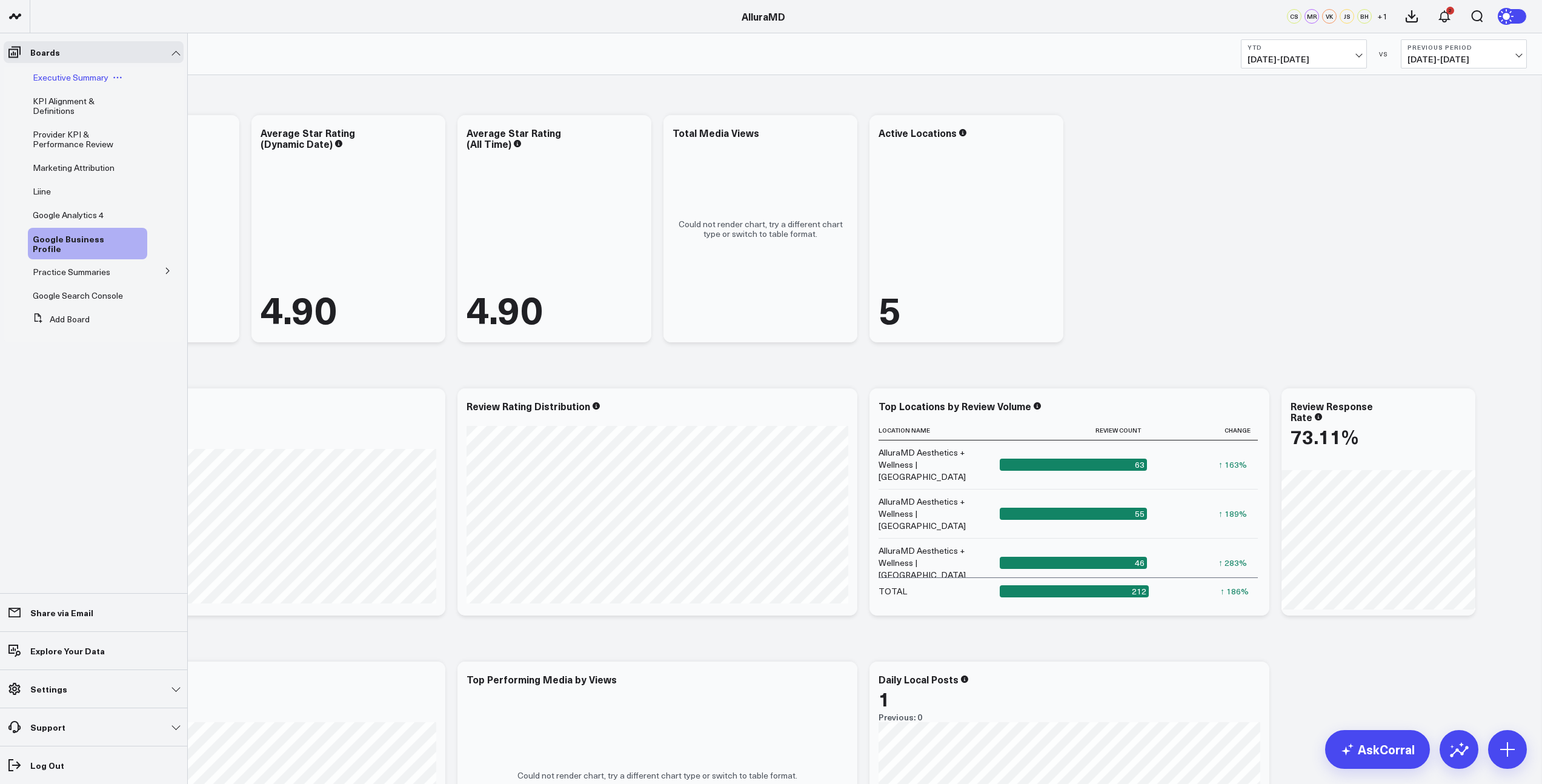
click at [79, 81] on span "Executive Summary" at bounding box center [70, 77] width 76 height 11
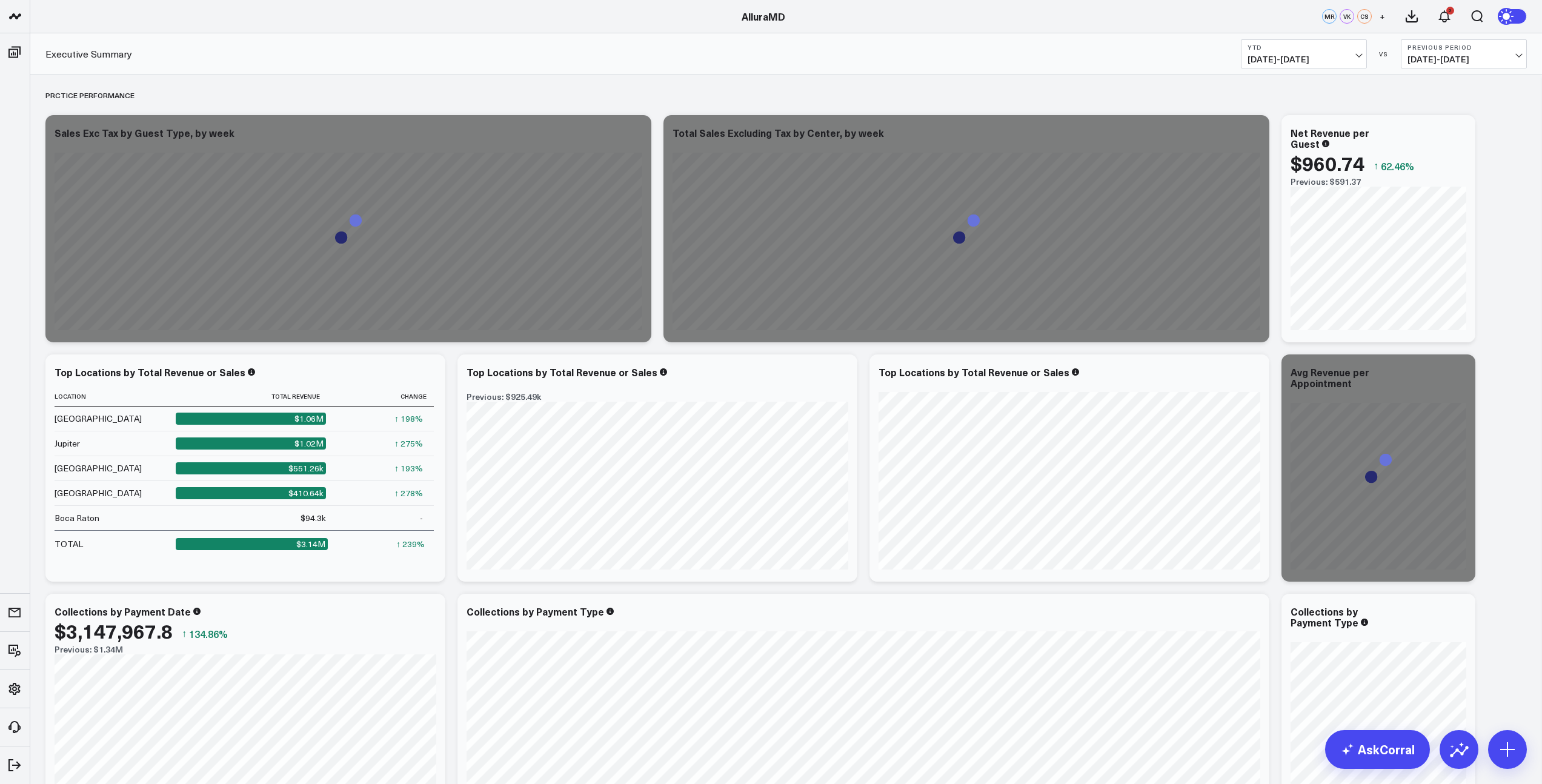
click at [1355, 55] on span "[DATE] - [DATE]" at bounding box center [1304, 59] width 113 height 9
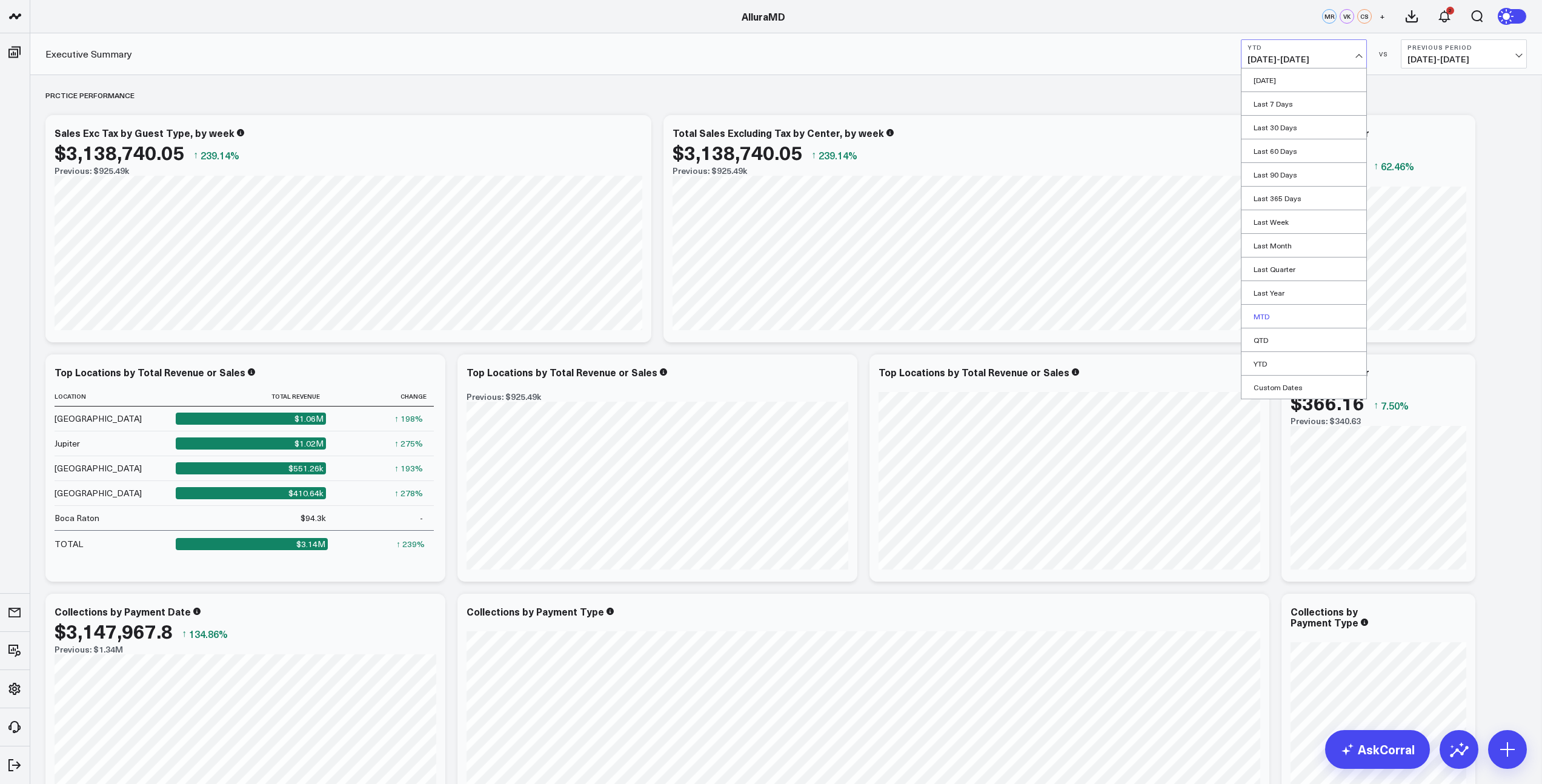
click at [1265, 315] on link "MTD" at bounding box center [1304, 316] width 125 height 23
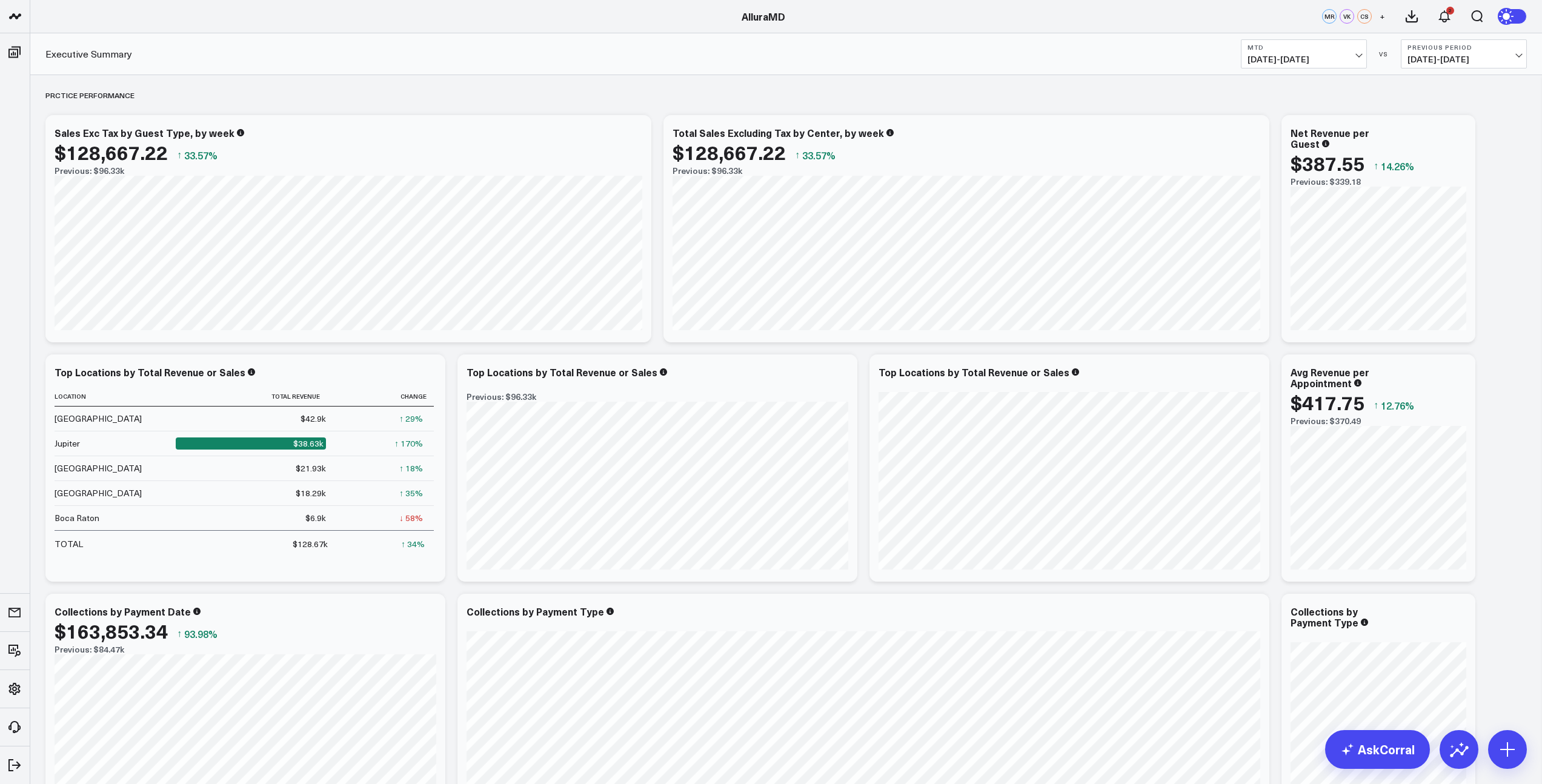
click at [1474, 60] on span "[DATE] - [DATE]" at bounding box center [1464, 59] width 113 height 9
click at [1421, 104] on link "MoM" at bounding box center [1464, 103] width 125 height 23
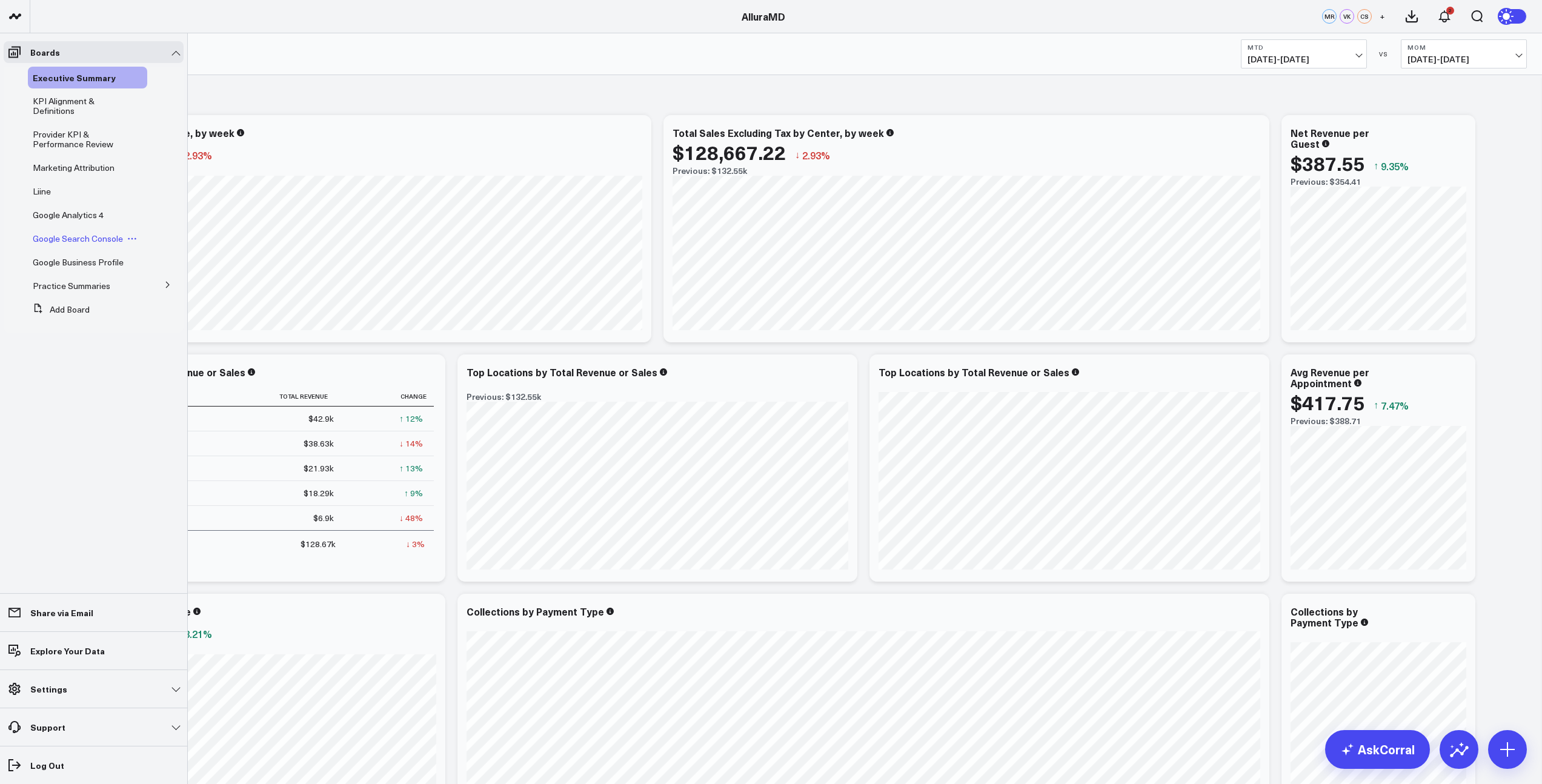
click at [84, 239] on span "Google Search Console" at bounding box center [78, 238] width 90 height 11
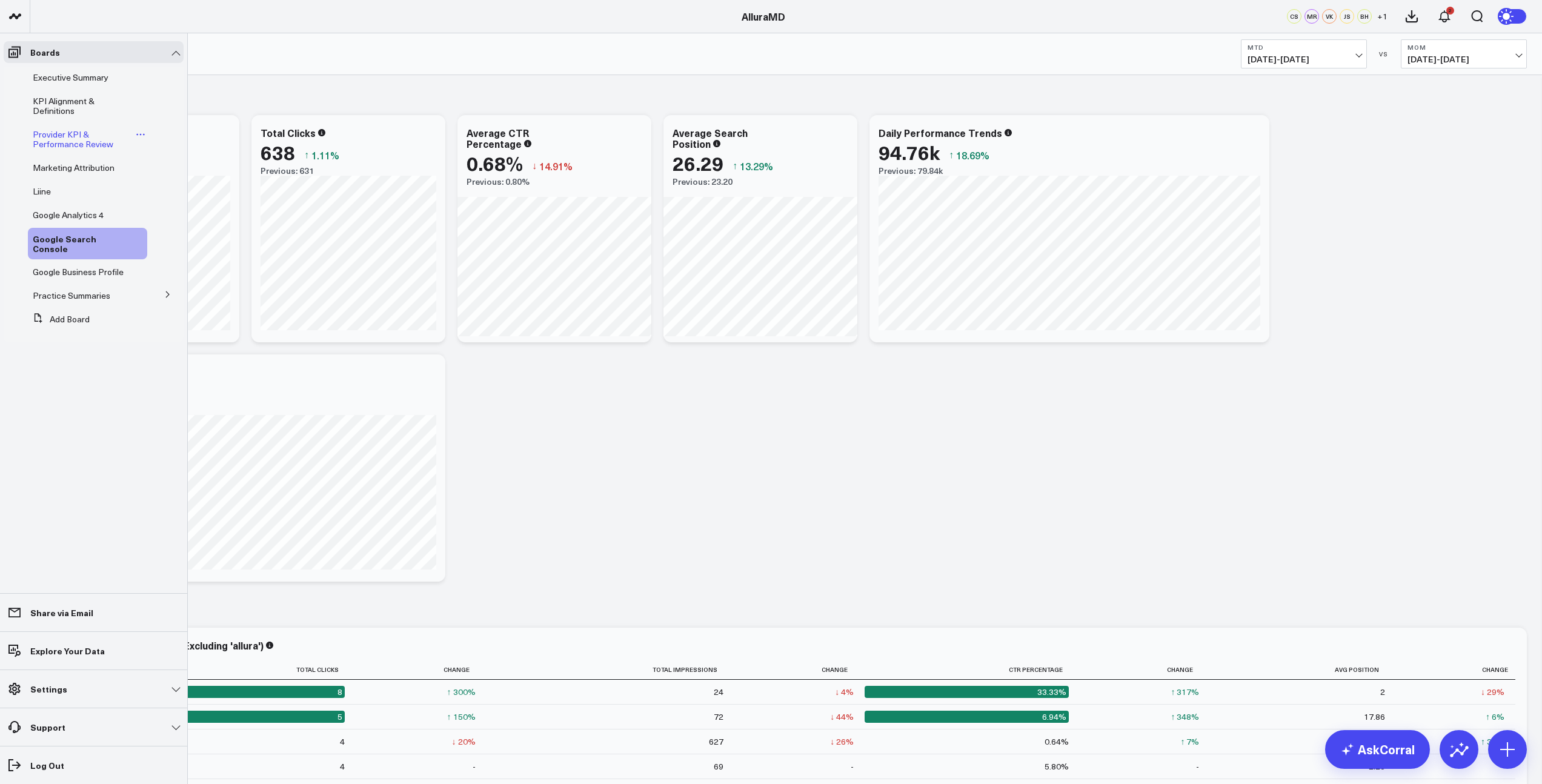
click at [60, 133] on span "Provider KPI & Performance Review" at bounding box center [73, 139] width 81 height 21
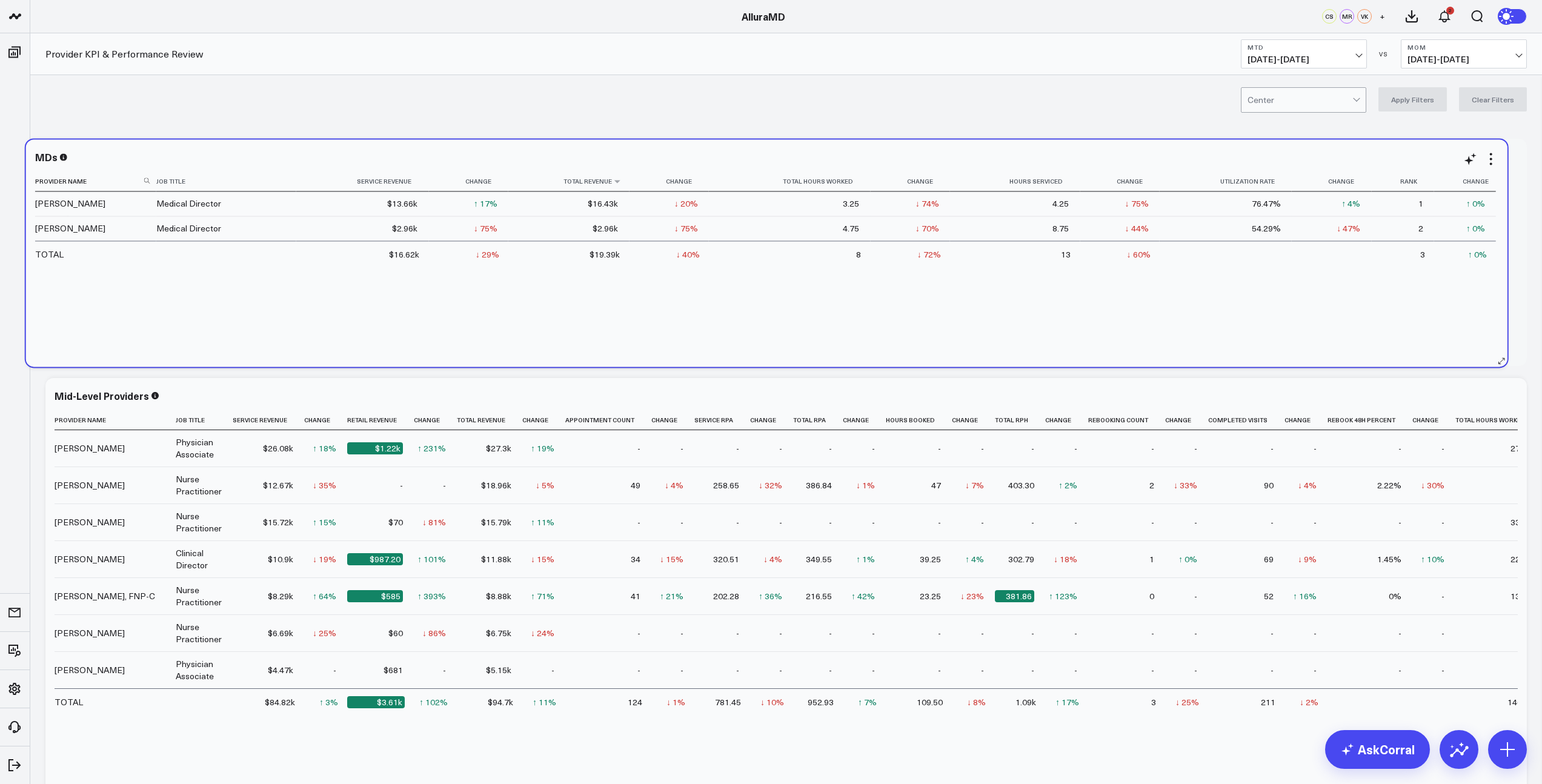
drag, startPoint x: 609, startPoint y: 180, endPoint x: 593, endPoint y: 182, distance: 16.1
click at [592, 182] on th "Total Revenue" at bounding box center [569, 182] width 121 height 20
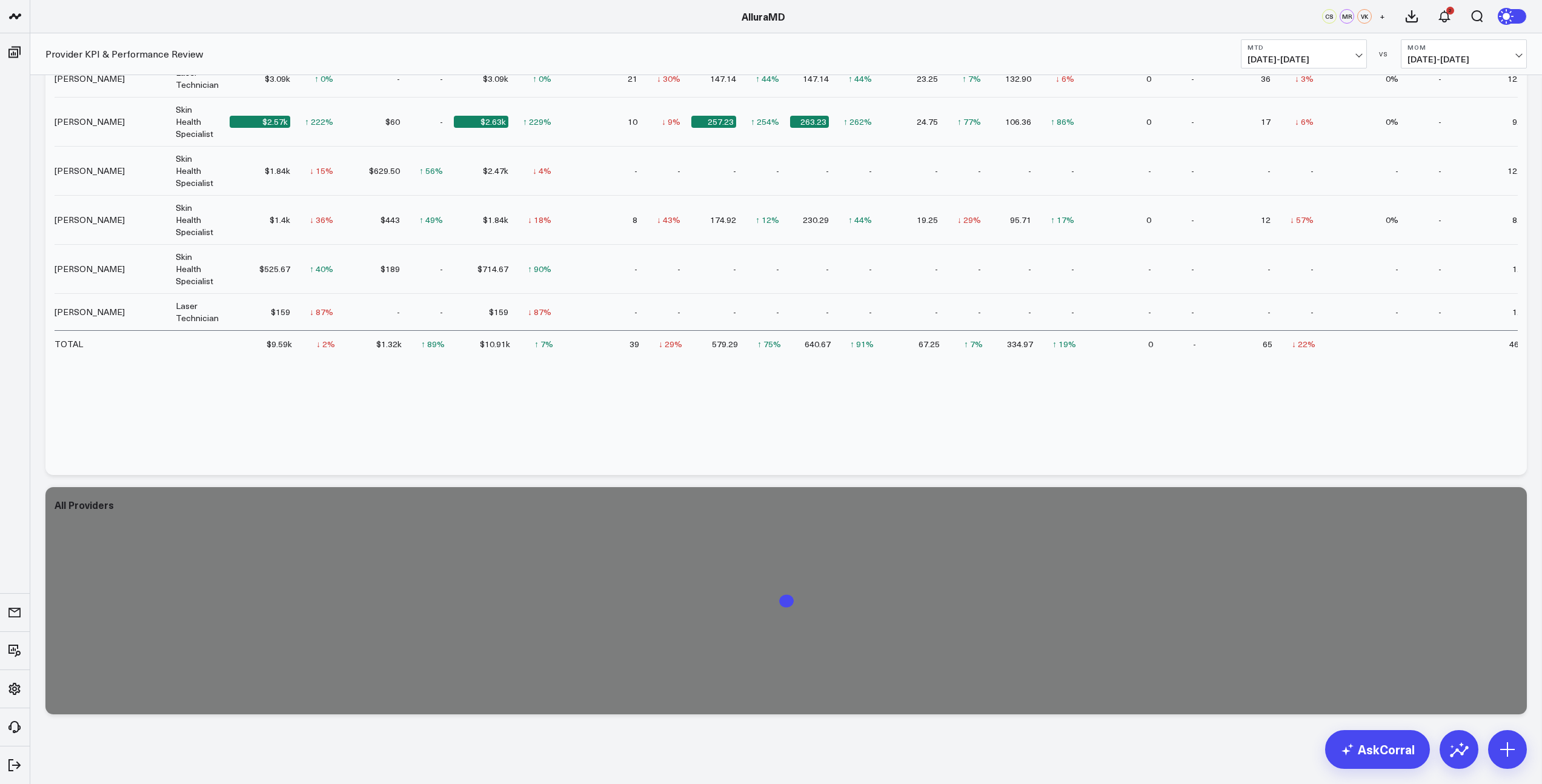
scroll to position [1097, 0]
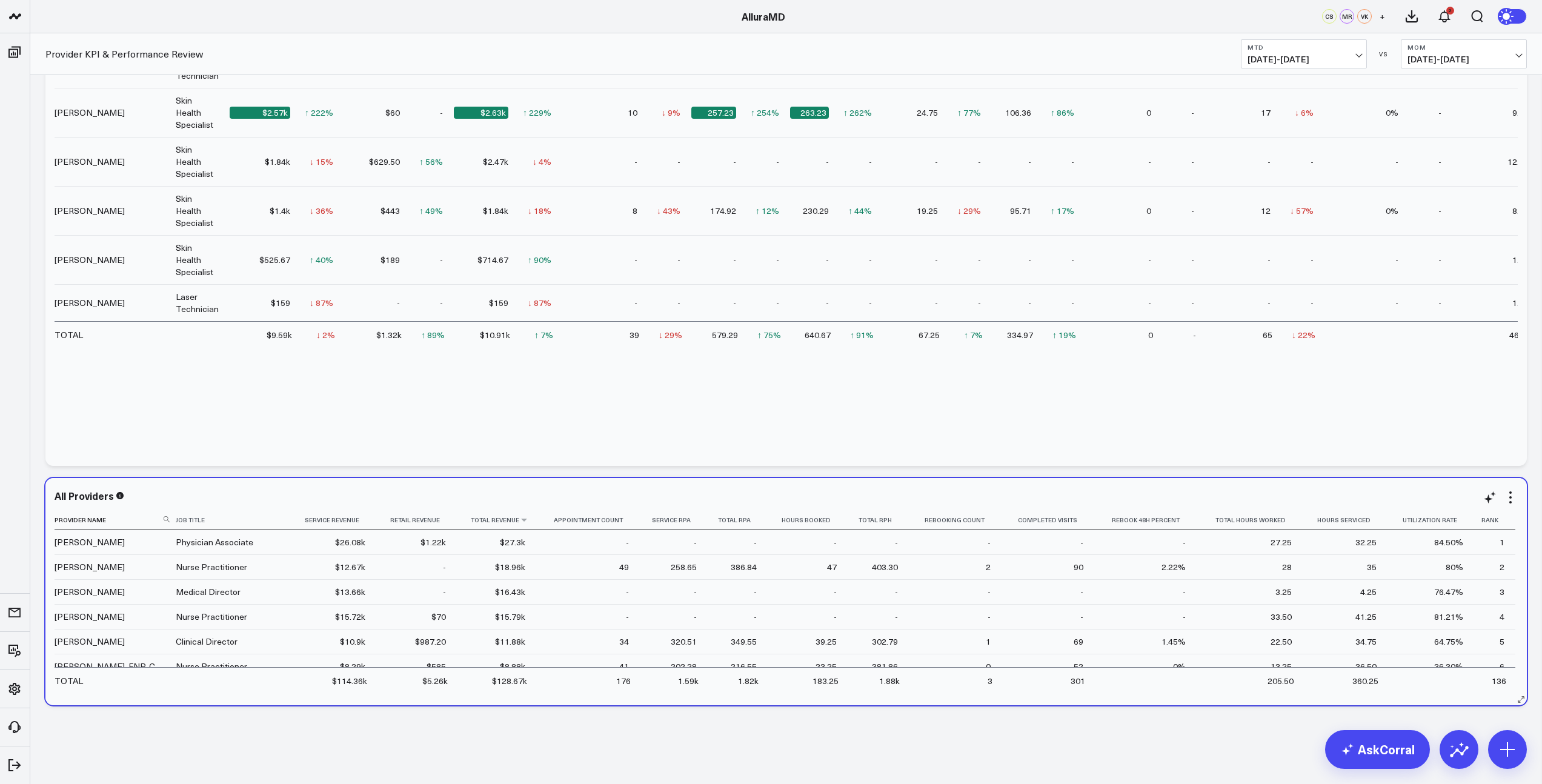
click at [503, 526] on th "Total Revenue" at bounding box center [496, 520] width 80 height 20
click at [527, 521] on icon at bounding box center [523, 520] width 9 height 8
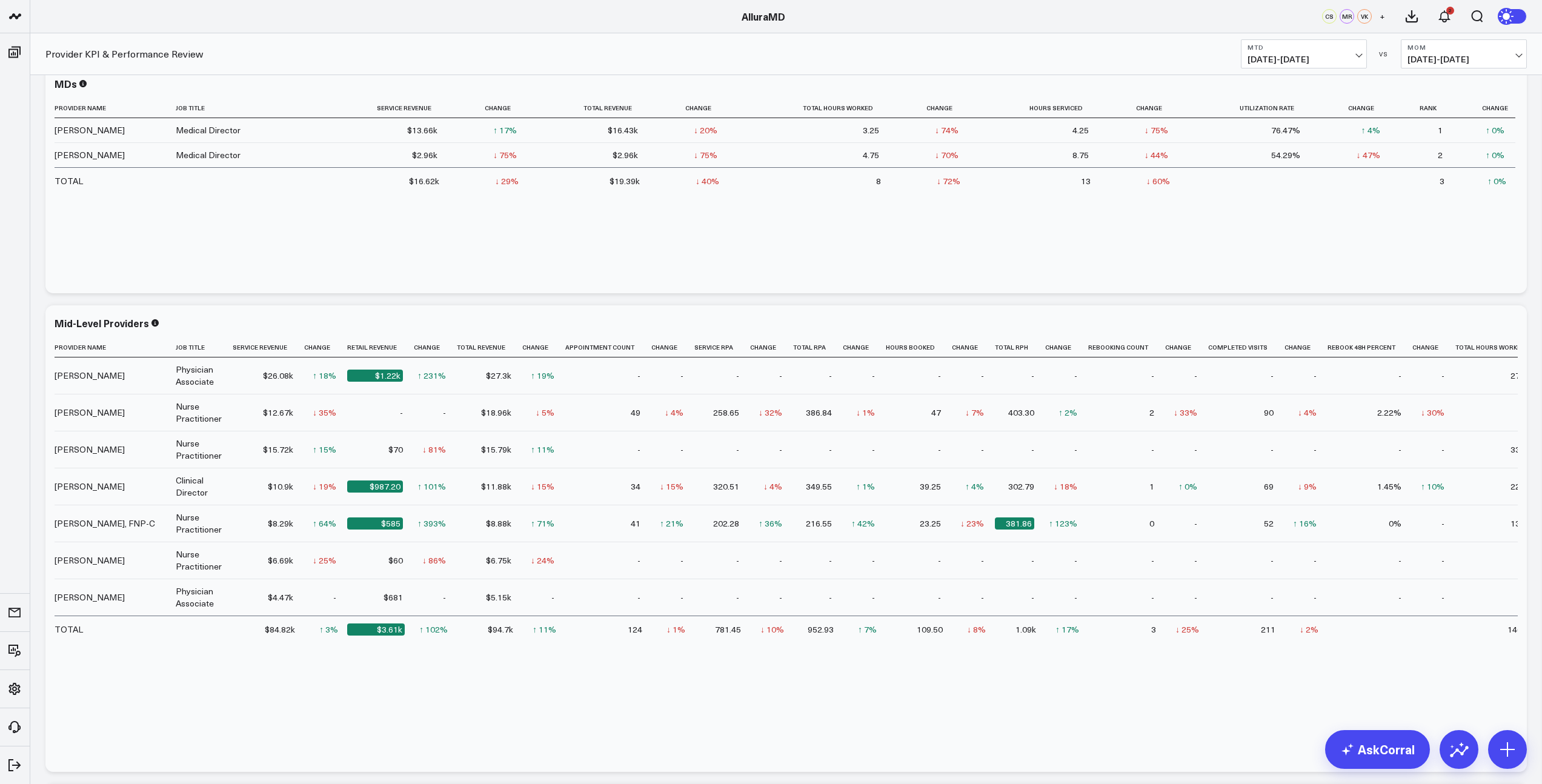
scroll to position [0, 0]
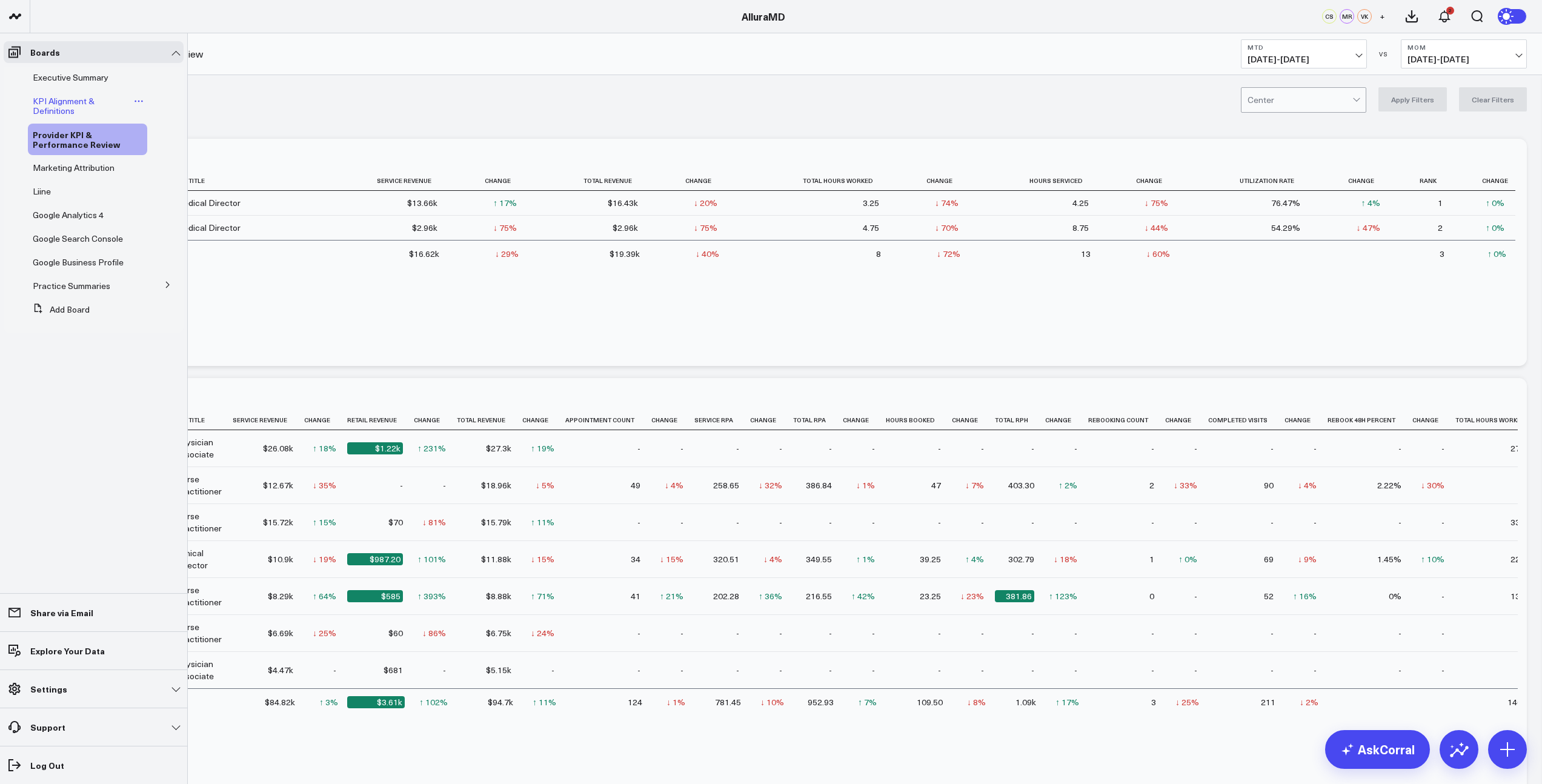
click at [56, 106] on span "KPI Alignment & Definitions" at bounding box center [63, 106] width 62 height 21
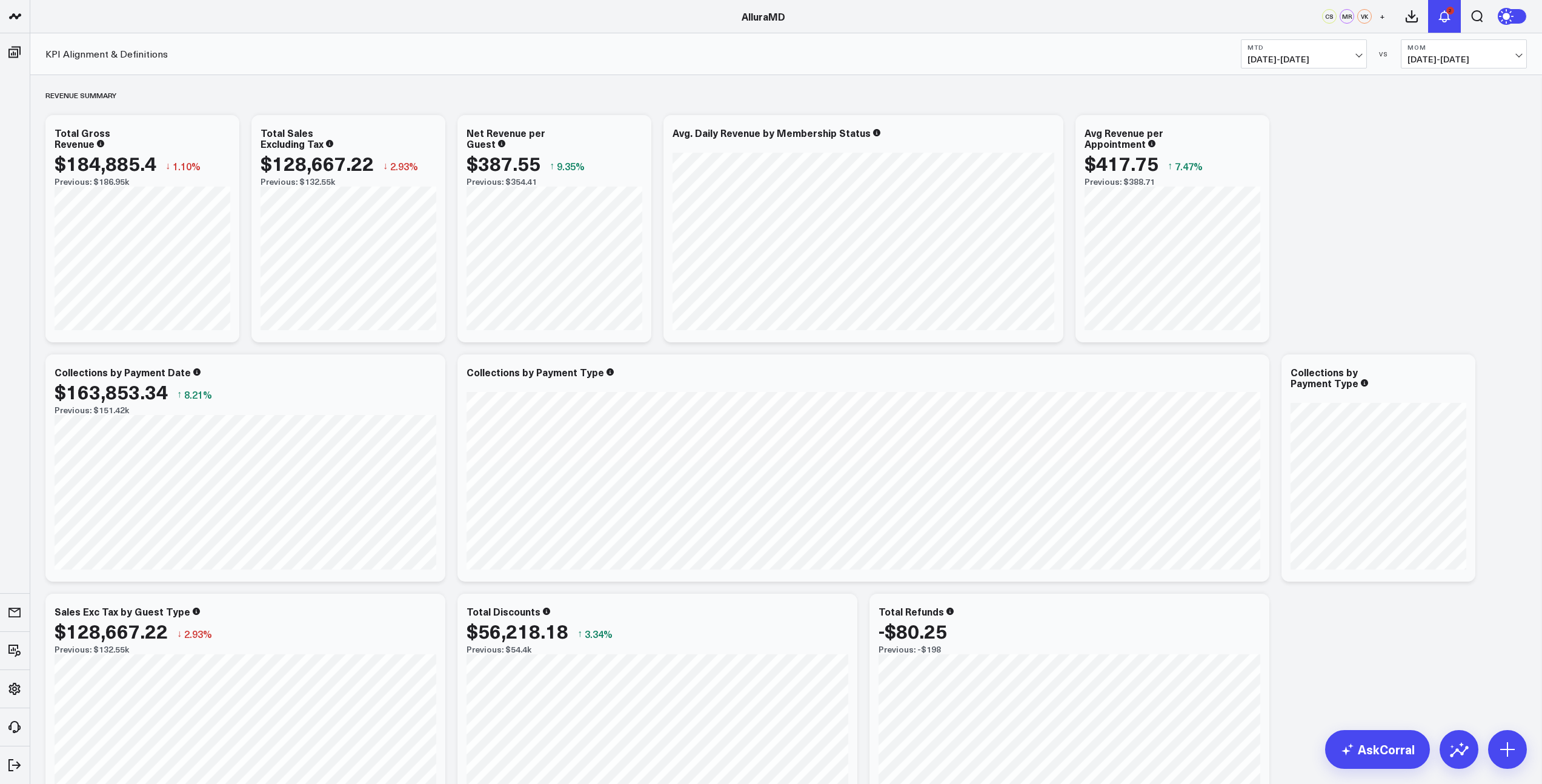
click at [1447, 19] on icon at bounding box center [1444, 16] width 9 height 11
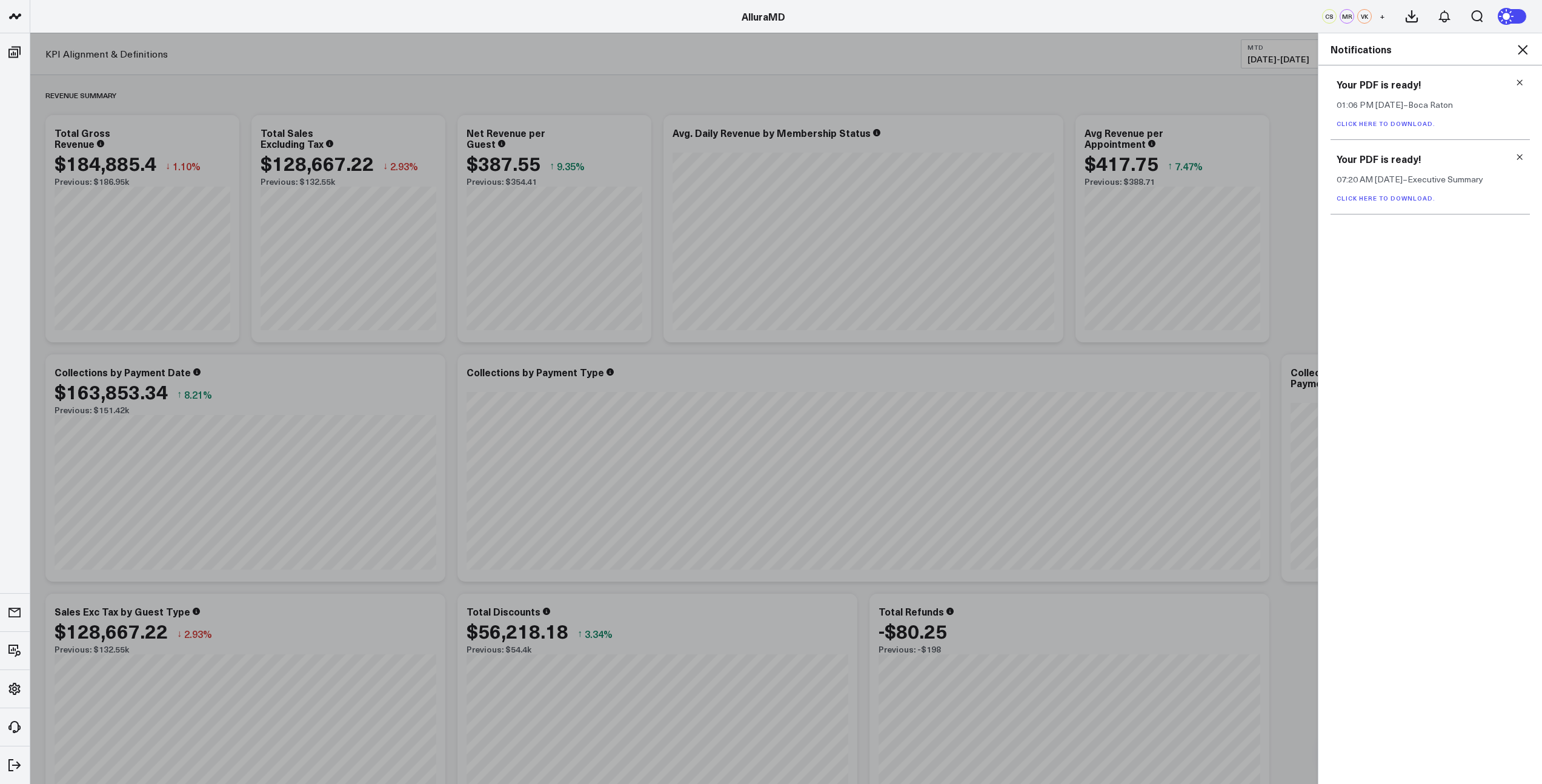
click at [1394, 197] on link "Click here to download." at bounding box center [1387, 198] width 99 height 9
click at [1518, 158] on icon at bounding box center [1520, 157] width 9 height 9
click at [1365, 123] on link "Click here to download." at bounding box center [1387, 123] width 99 height 9
click at [1519, 84] on icon at bounding box center [1520, 83] width 9 height 9
click at [1525, 51] on icon at bounding box center [1523, 50] width 9 height 9
